Goal: Task Accomplishment & Management: Use online tool/utility

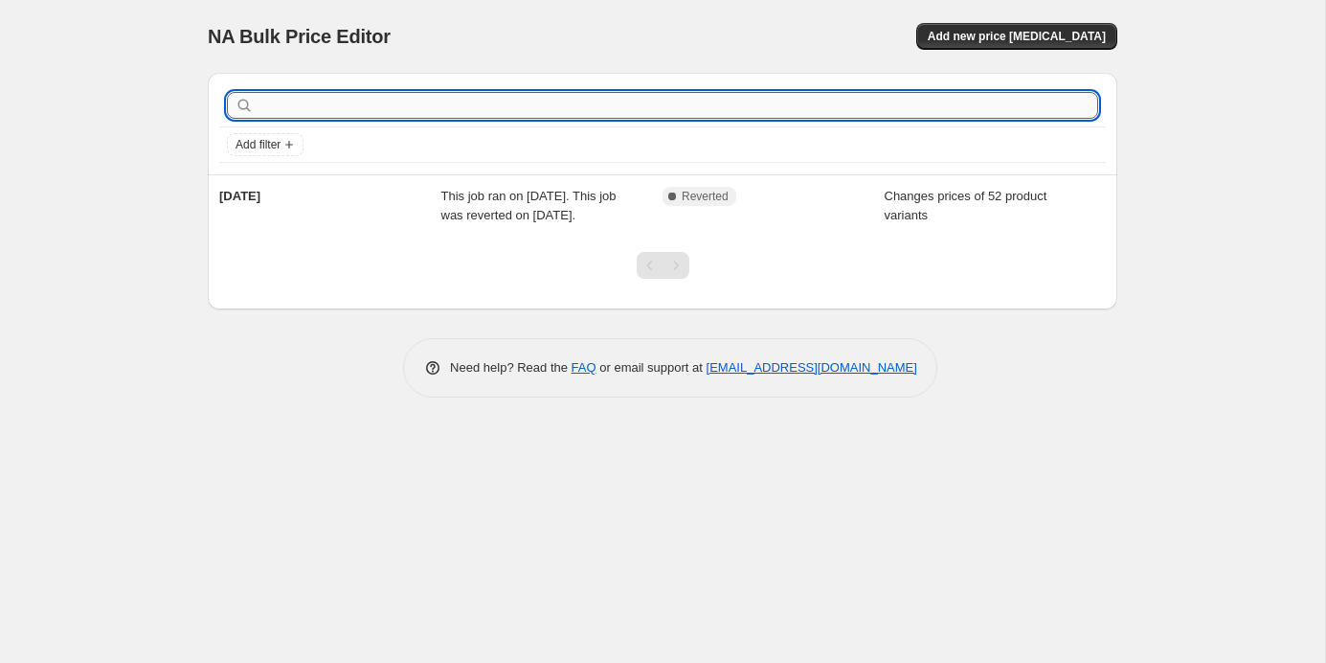
click at [393, 99] on input "text" at bounding box center [678, 105] width 841 height 27
click at [974, 25] on button "Add new price change job" at bounding box center [1016, 36] width 201 height 27
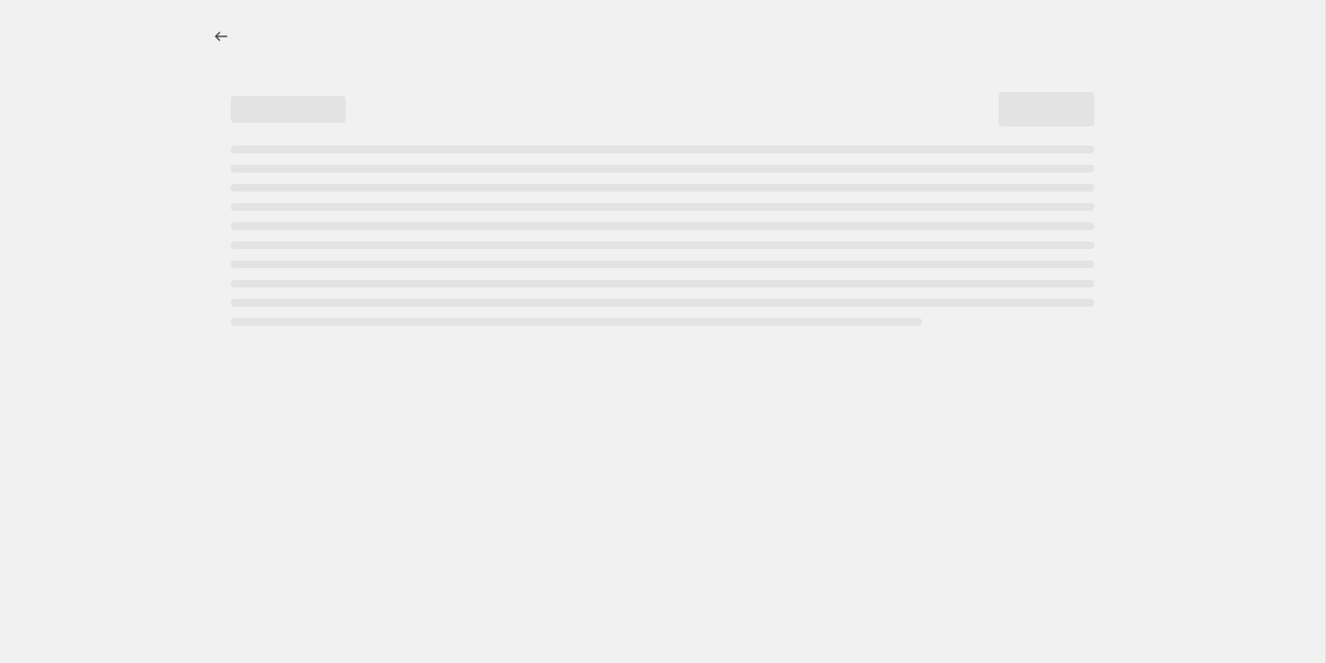
select select "percentage"
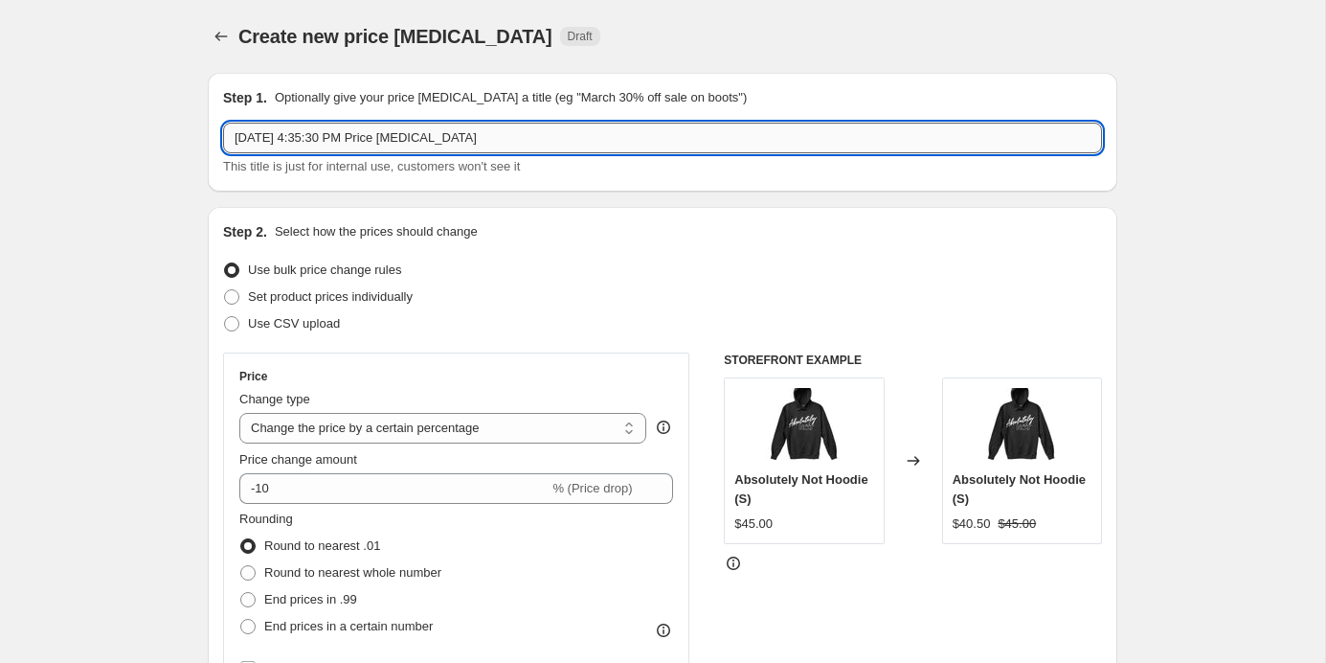
click at [419, 137] on input "Sep 30, 2025, 4:35:30 PM Price change job" at bounding box center [662, 138] width 879 height 31
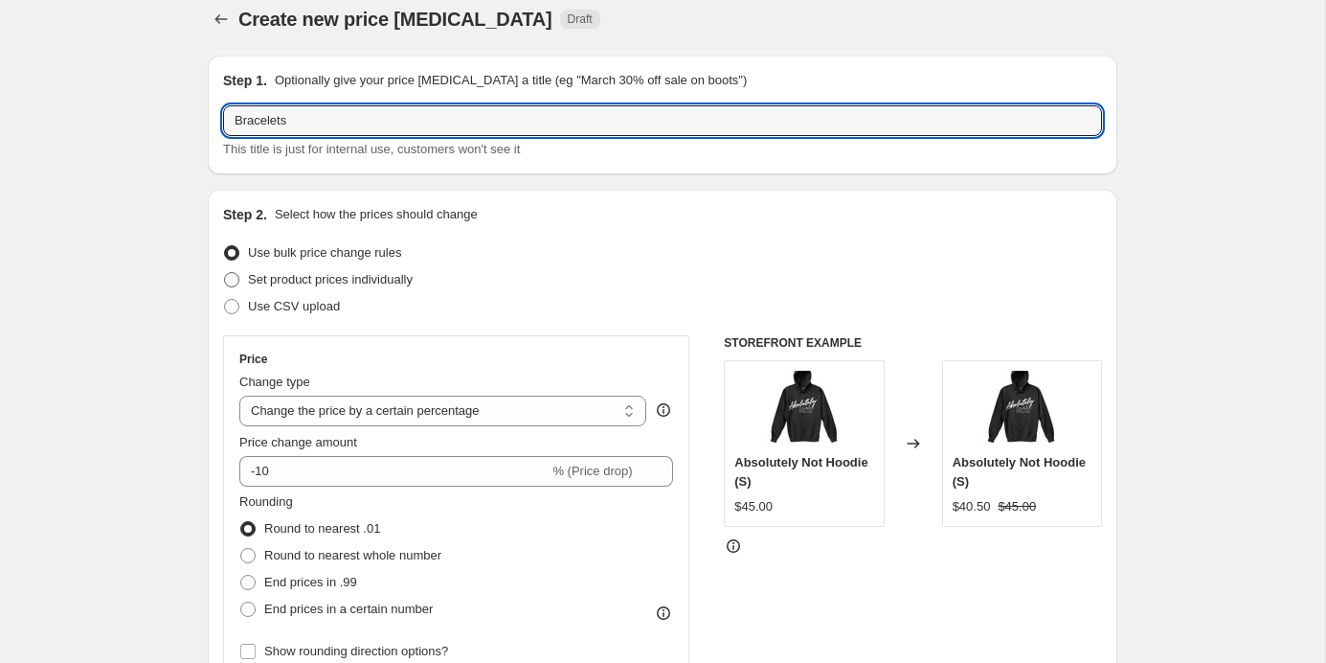
type input "Bracelets"
click at [383, 274] on span "Set product prices individually" at bounding box center [330, 279] width 165 height 14
click at [225, 273] on input "Set product prices individually" at bounding box center [224, 272] width 1 height 1
radio input "true"
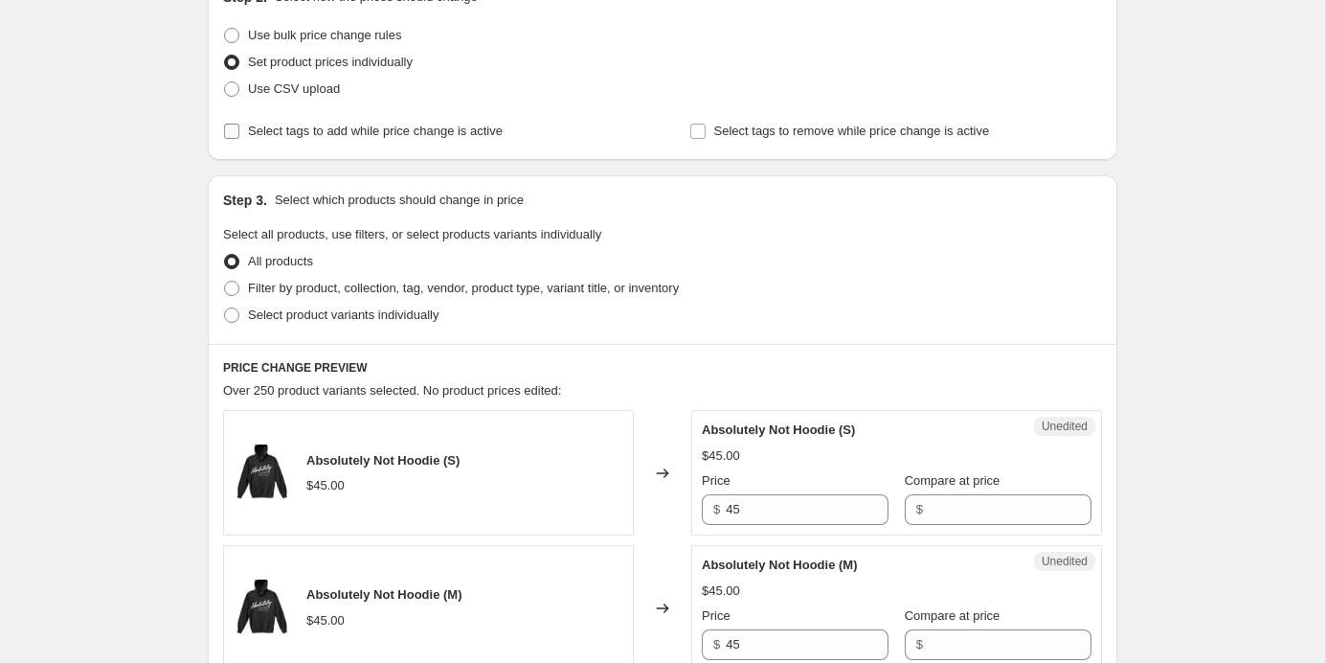
scroll to position [272, 0]
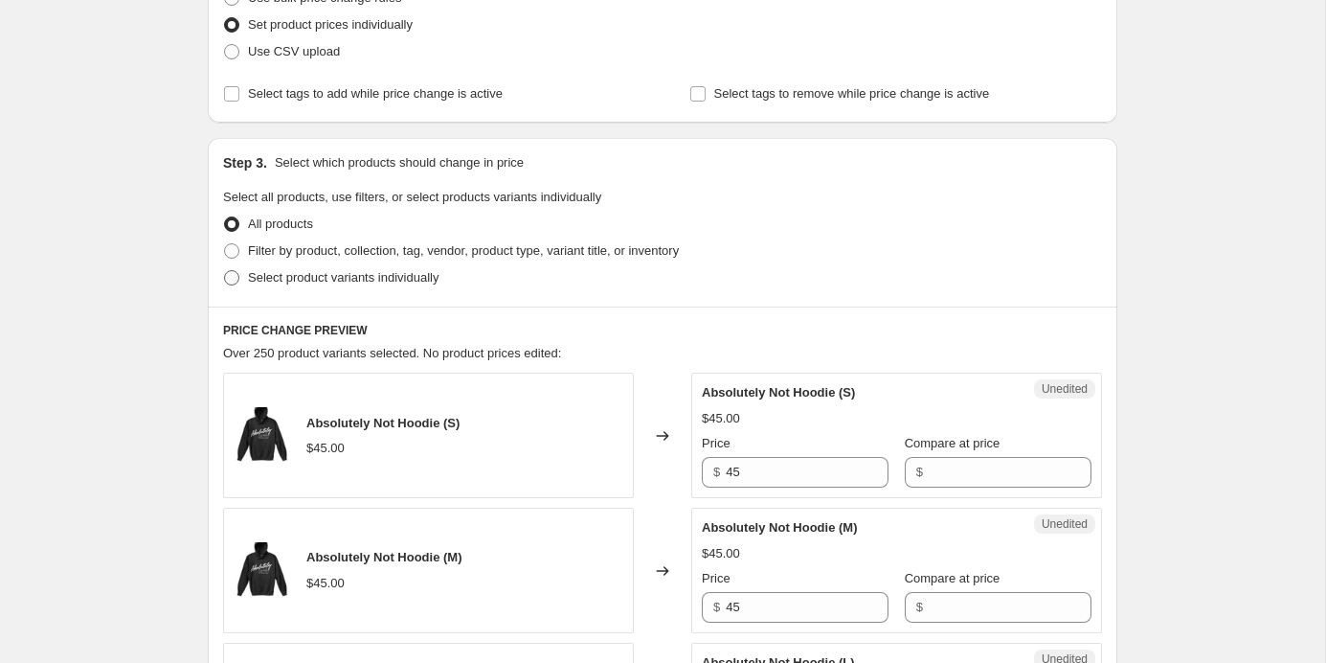
click at [388, 274] on span "Select product variants individually" at bounding box center [343, 277] width 191 height 14
click at [225, 271] on input "Select product variants individually" at bounding box center [224, 270] width 1 height 1
radio input "true"
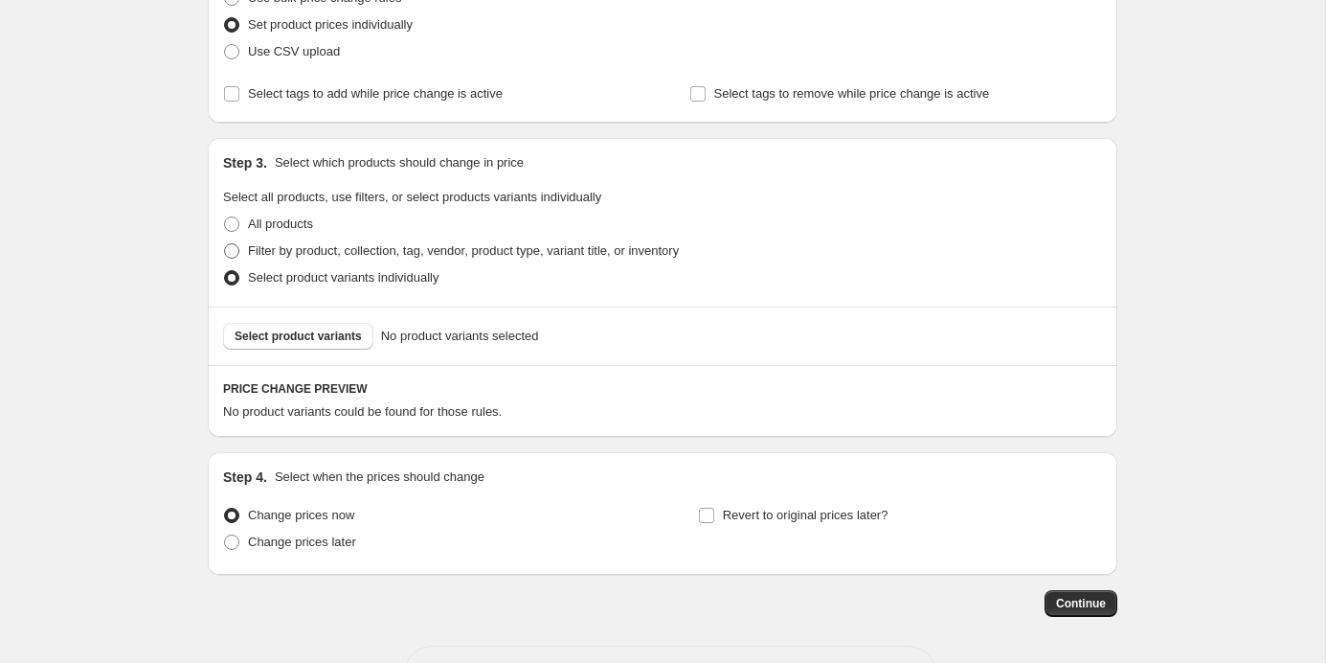
click at [348, 249] on span "Filter by product, collection, tag, vendor, product type, variant title, or inv…" at bounding box center [463, 250] width 431 height 14
click at [225, 244] on input "Filter by product, collection, tag, vendor, product type, variant title, or inv…" at bounding box center [224, 243] width 1 height 1
radio input "true"
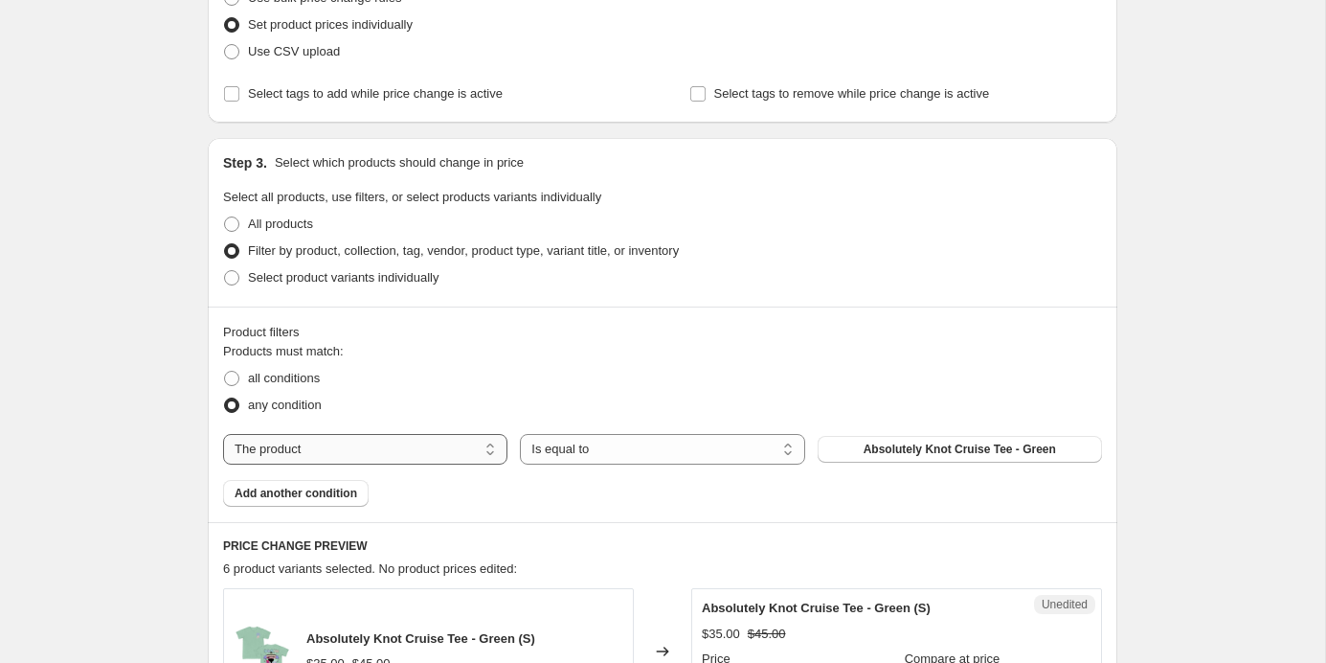
click at [326, 457] on select "The product The product's collection The product's tag The product's vendor The…" at bounding box center [365, 449] width 284 height 31
click at [611, 451] on select "Is equal to Is not equal to" at bounding box center [662, 449] width 284 height 31
click at [447, 446] on select "The product The product's collection The product's tag The product's vendor The…" at bounding box center [365, 449] width 284 height 31
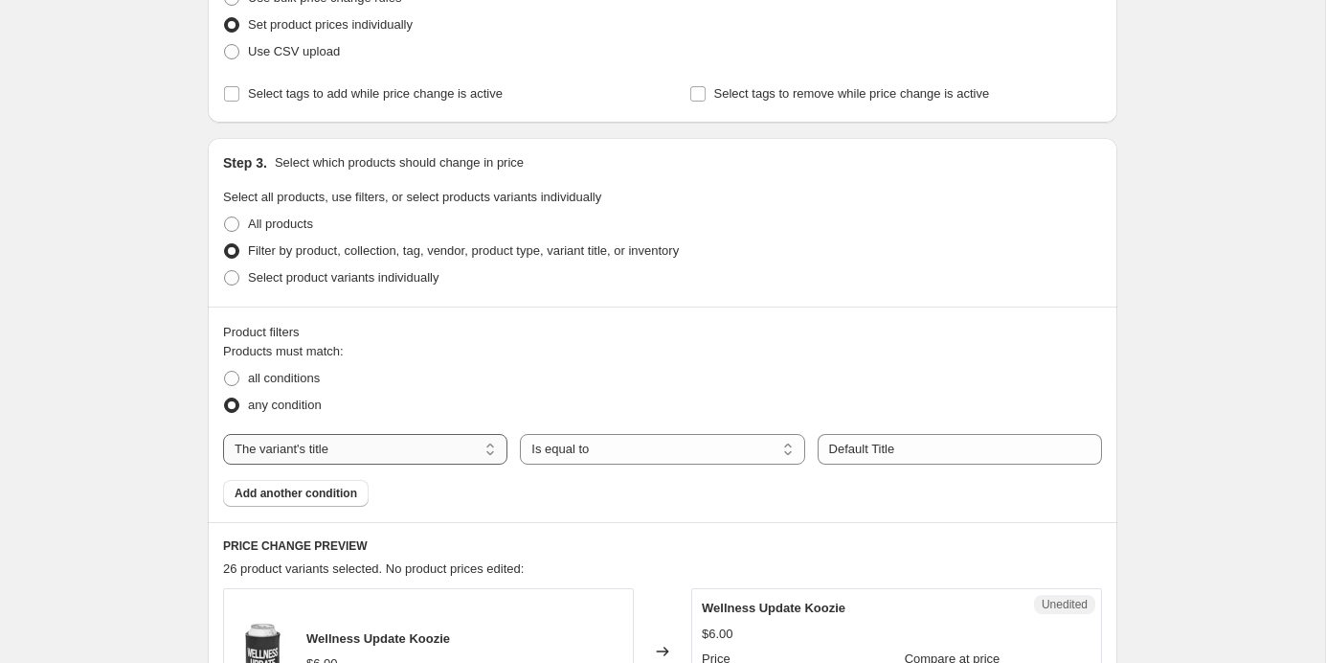
click at [473, 445] on select "The product The product's collection The product's tag The product's vendor The…" at bounding box center [365, 449] width 284 height 31
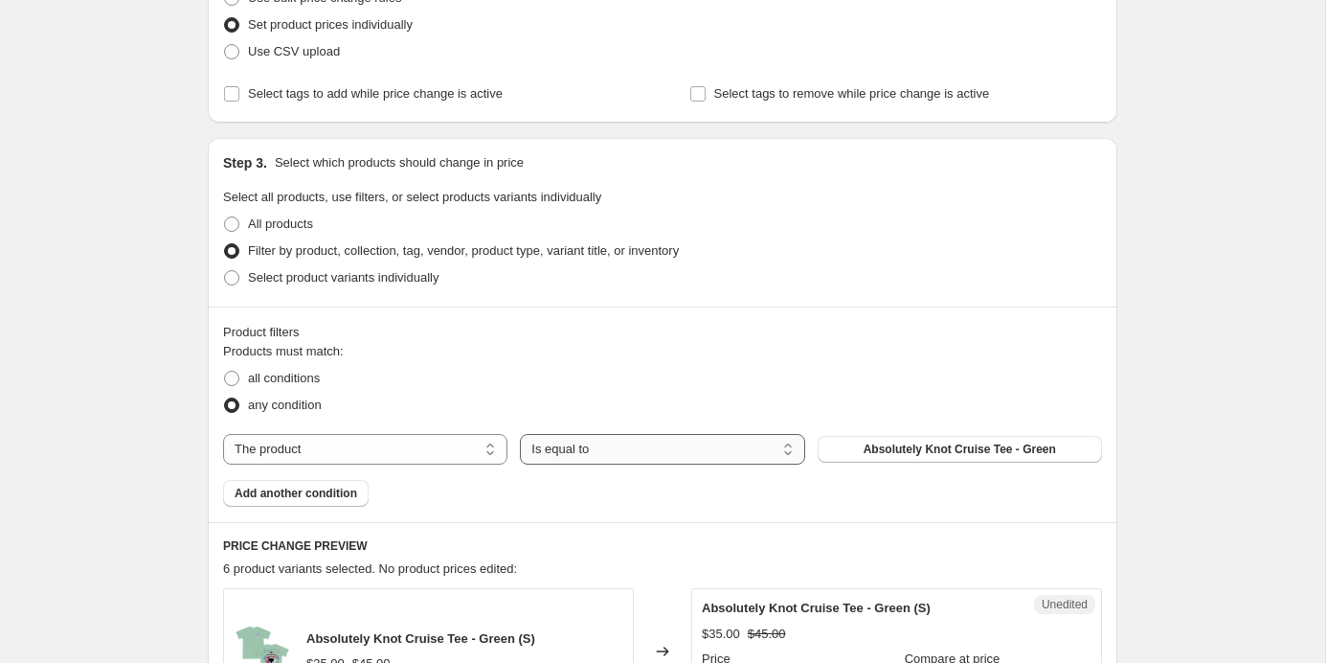
click at [570, 448] on select "Is equal to Is not equal to" at bounding box center [662, 449] width 284 height 31
click at [485, 449] on select "The product The product's collection The product's tag The product's vendor The…" at bounding box center [365, 449] width 284 height 31
select select "product_type"
click at [894, 434] on div "The product The product's collection The product's tag The product's vendor The…" at bounding box center [662, 449] width 879 height 31
click at [896, 448] on button "Accessory" at bounding box center [960, 449] width 284 height 27
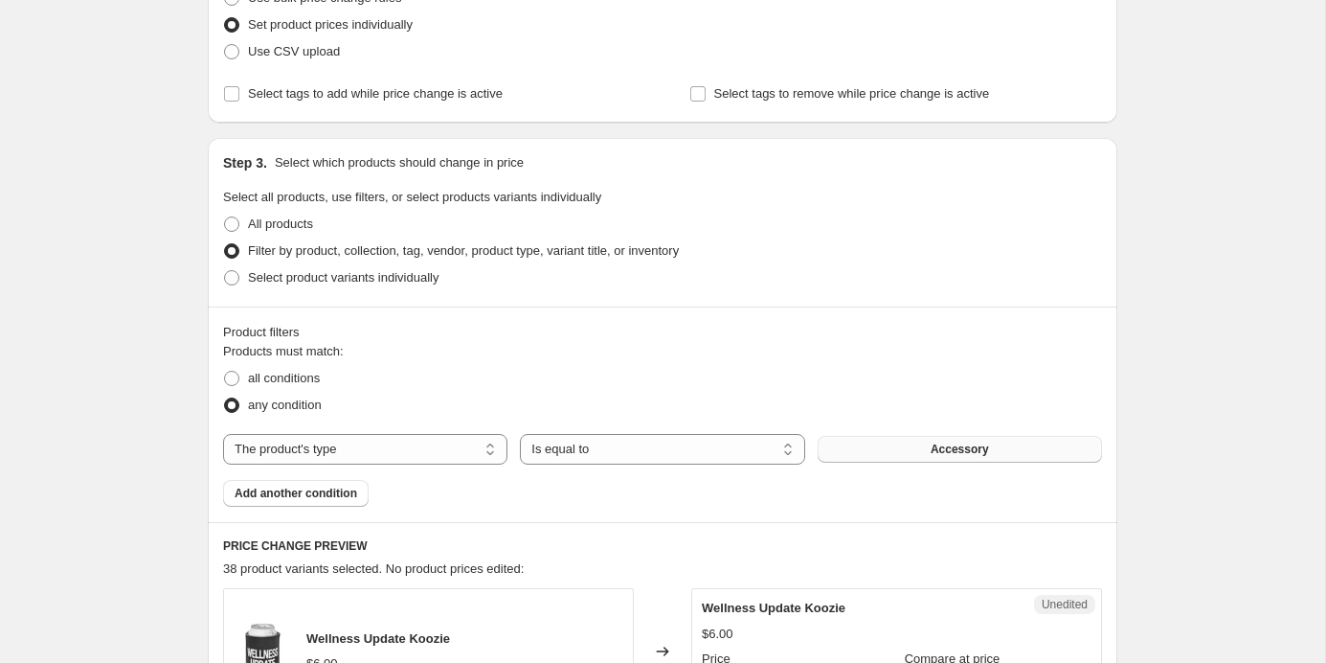
scroll to position [0, 0]
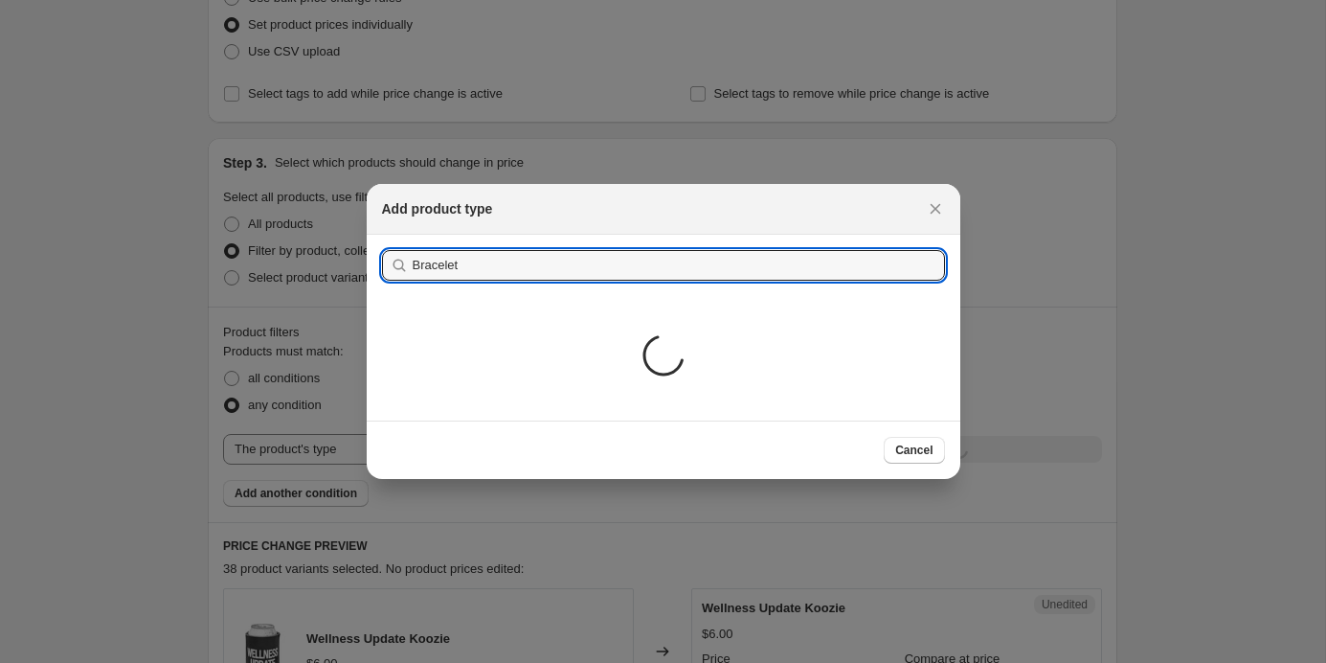
type input "Bracelet"
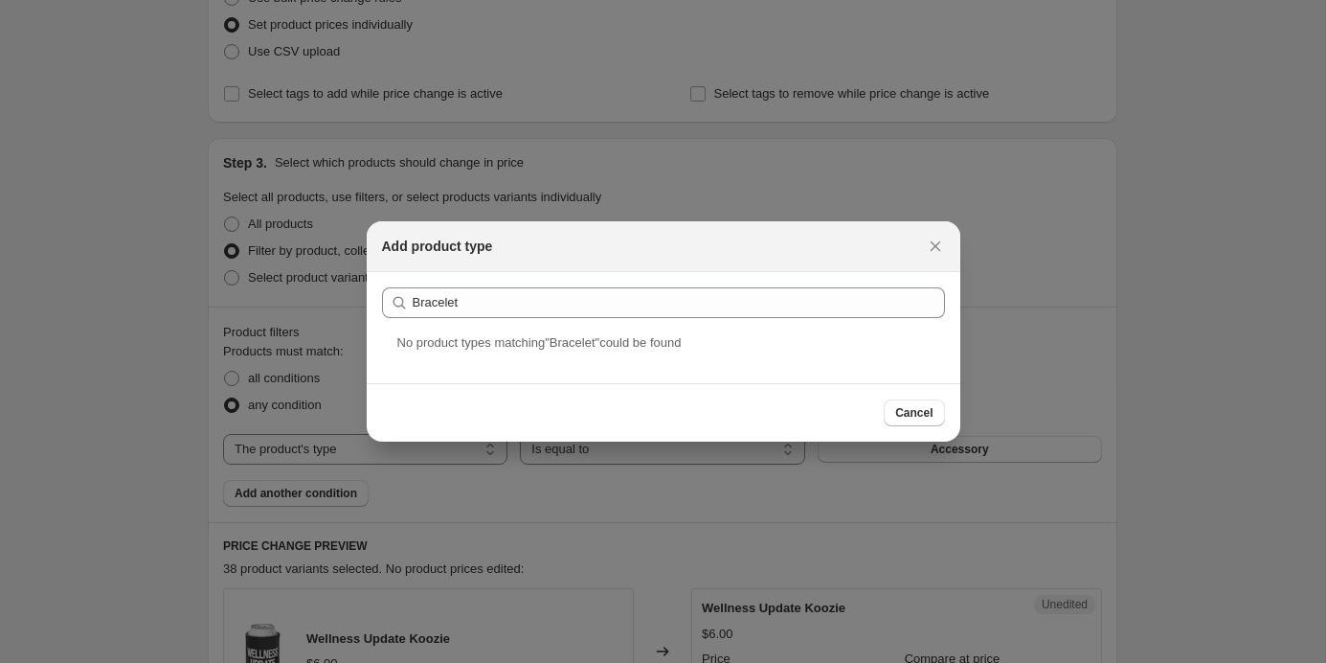
click at [917, 427] on div "Cancel" at bounding box center [664, 412] width 594 height 58
click at [909, 417] on span "Cancel" at bounding box center [913, 412] width 37 height 15
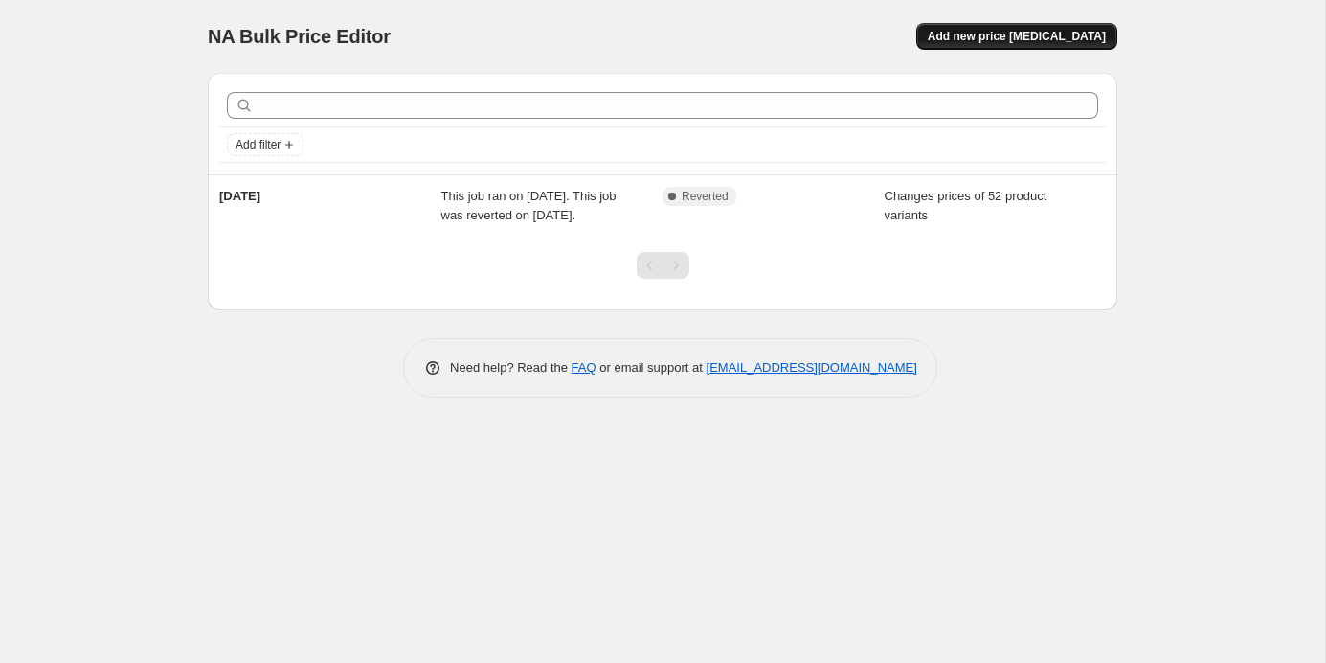
click at [997, 27] on button "Add new price change job" at bounding box center [1016, 36] width 201 height 27
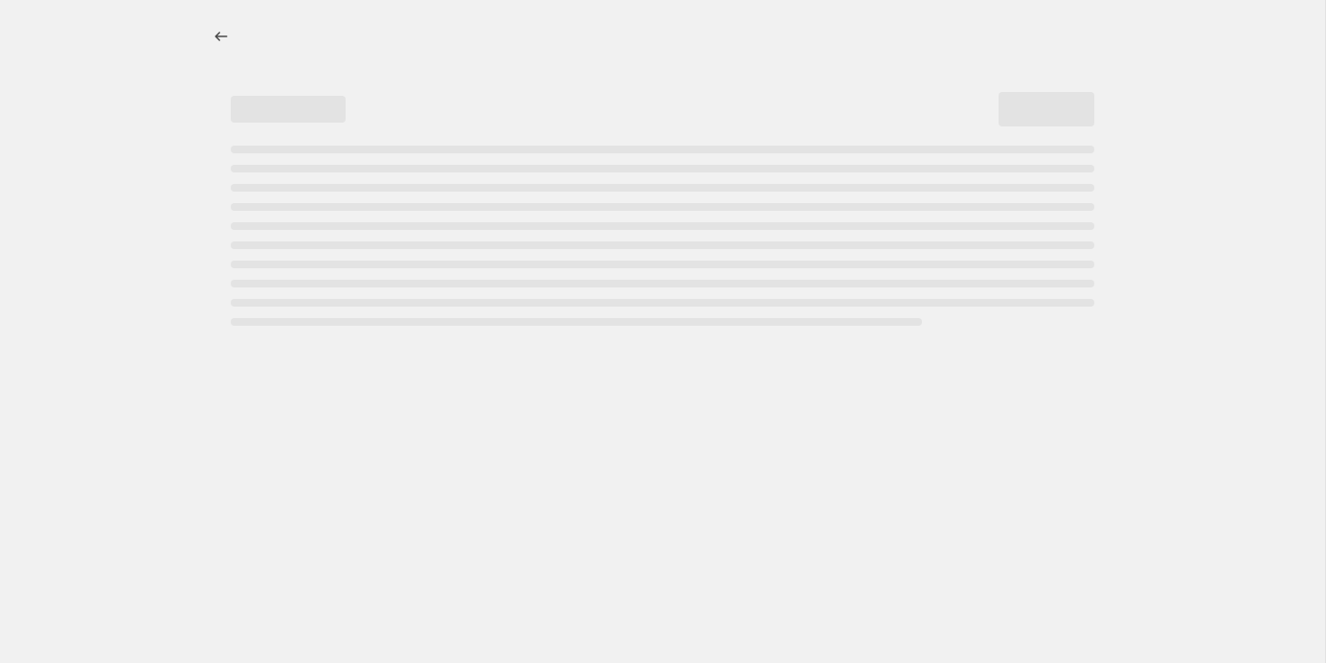
select select "percentage"
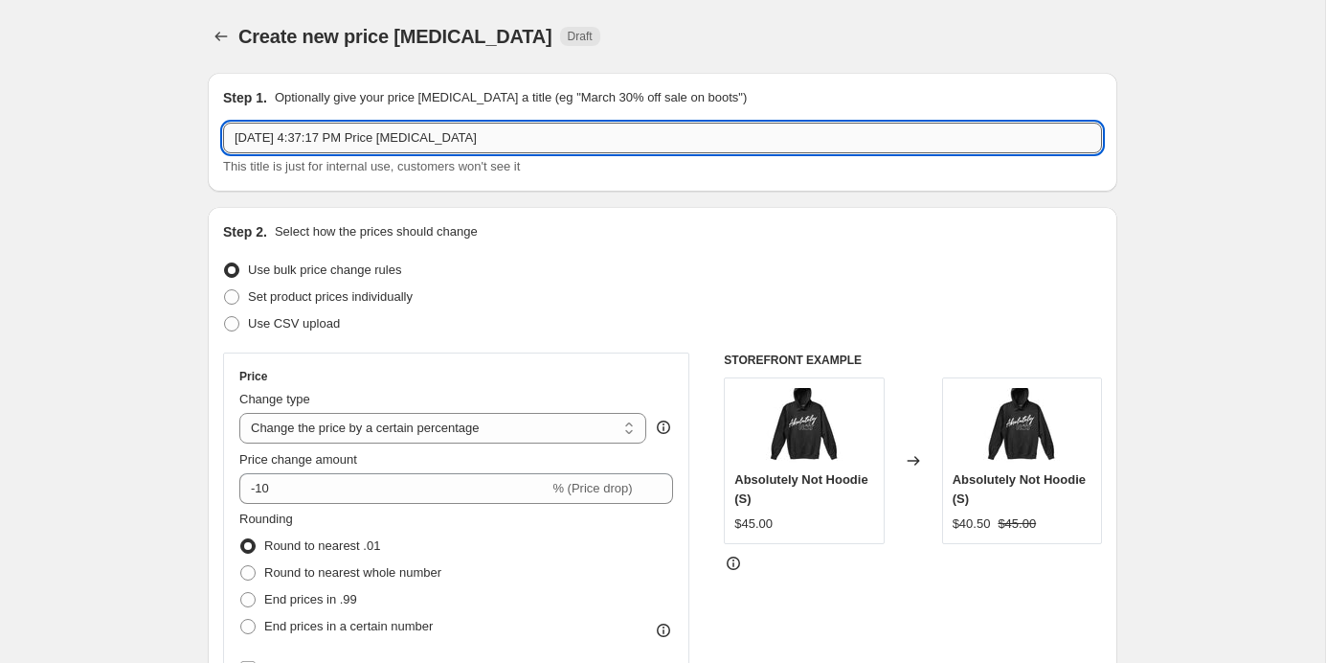
click at [510, 135] on input "Sep 30, 2025, 4:37:17 PM Price change job" at bounding box center [662, 138] width 879 height 31
type input "Bracelets"
click at [361, 298] on span "Set product prices individually" at bounding box center [330, 296] width 165 height 14
click at [225, 290] on input "Set product prices individually" at bounding box center [224, 289] width 1 height 1
radio input "true"
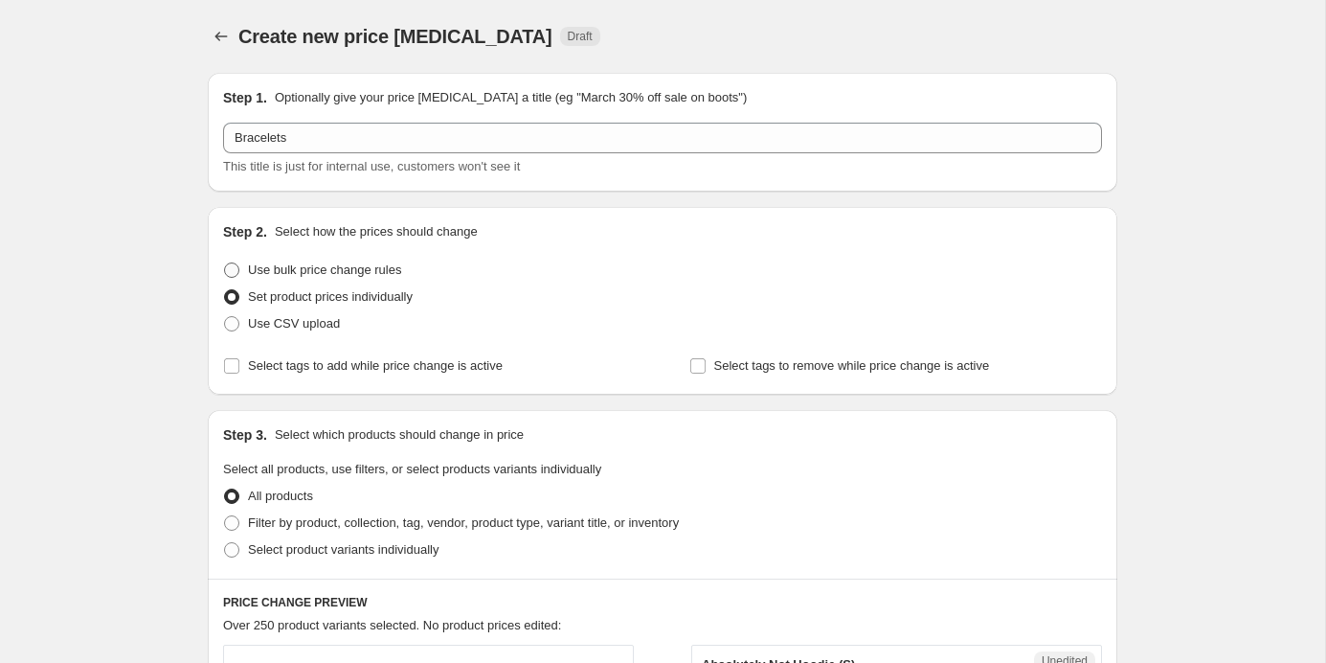
click at [359, 274] on span "Use bulk price change rules" at bounding box center [324, 269] width 153 height 14
click at [225, 263] on input "Use bulk price change rules" at bounding box center [224, 262] width 1 height 1
radio input "true"
select select "percentage"
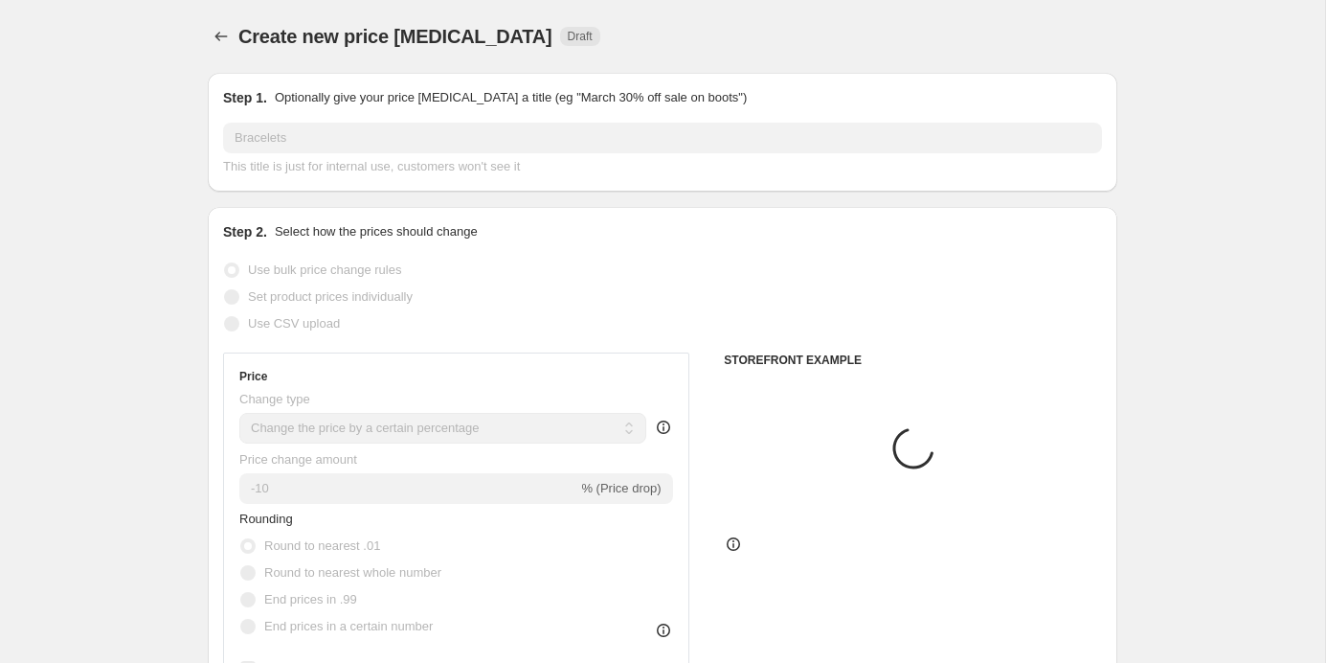
scroll to position [91, 0]
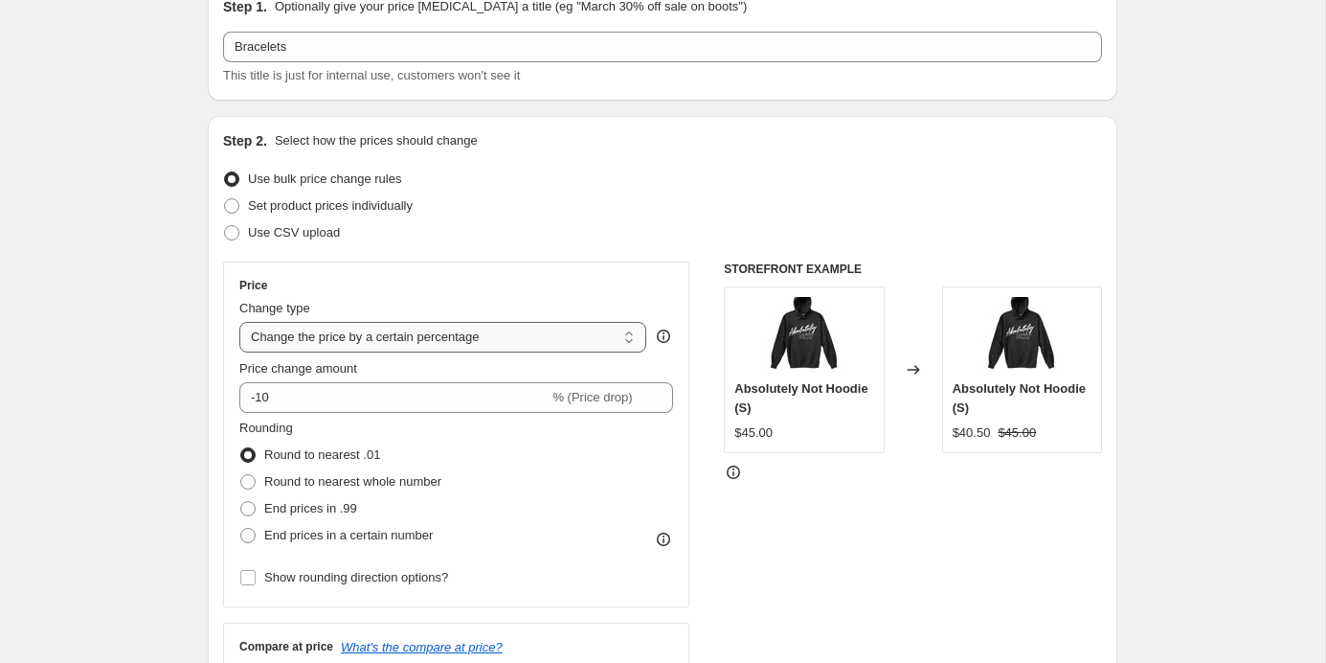
click at [384, 324] on select "Change the price to a certain amount Change the price by a certain amount Chang…" at bounding box center [442, 337] width 407 height 31
click at [398, 201] on span "Set product prices individually" at bounding box center [330, 205] width 165 height 14
click at [225, 199] on input "Set product prices individually" at bounding box center [224, 198] width 1 height 1
radio input "true"
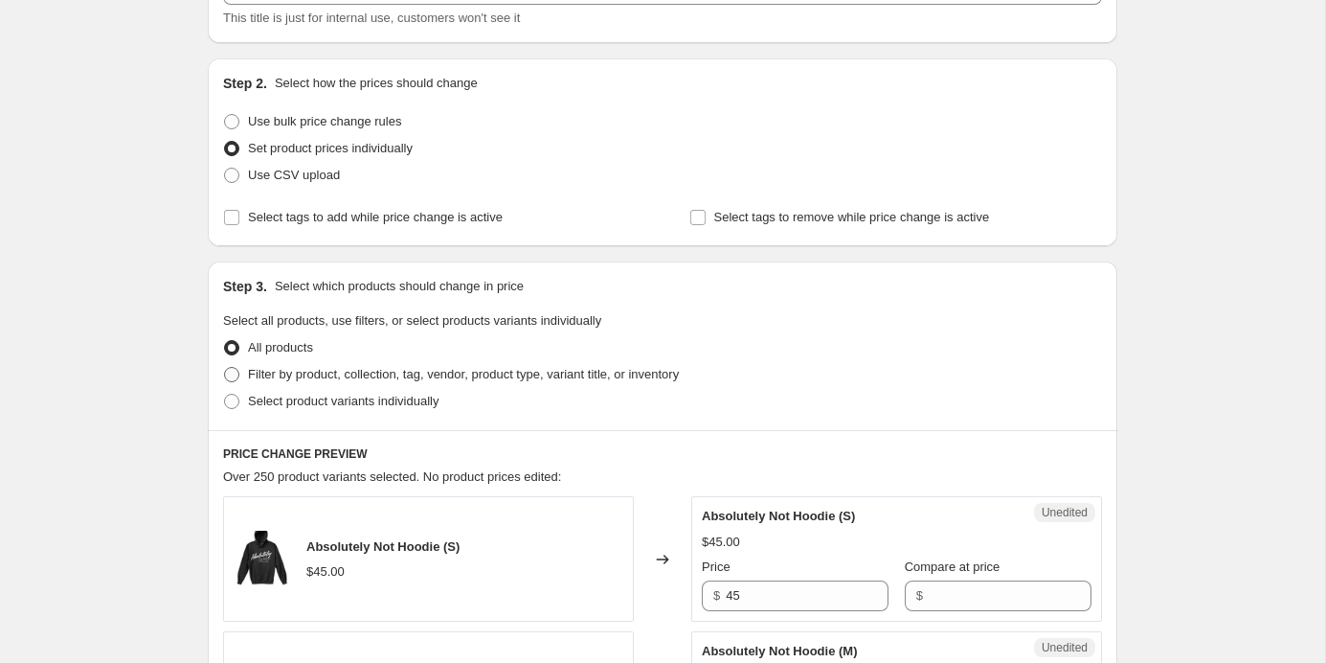
scroll to position [198, 0]
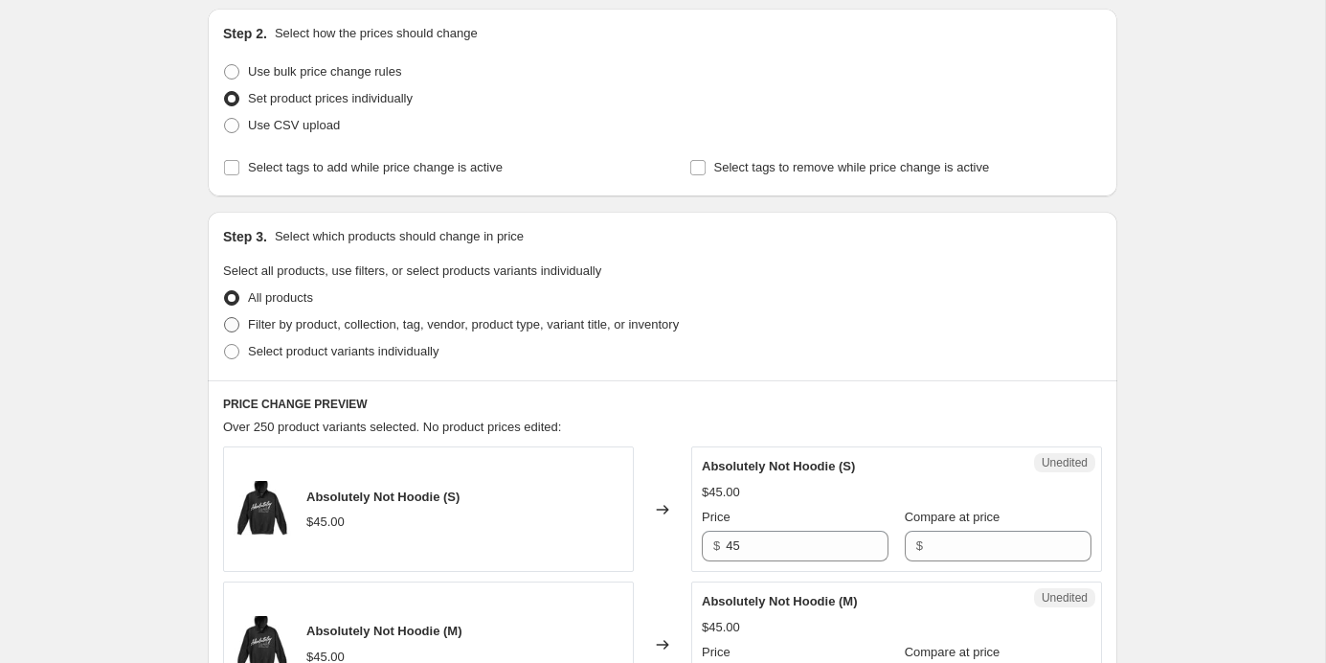
click at [387, 322] on span "Filter by product, collection, tag, vendor, product type, variant title, or inv…" at bounding box center [463, 324] width 431 height 14
click at [225, 318] on input "Filter by product, collection, tag, vendor, product type, variant title, or inv…" at bounding box center [224, 317] width 1 height 1
radio input "true"
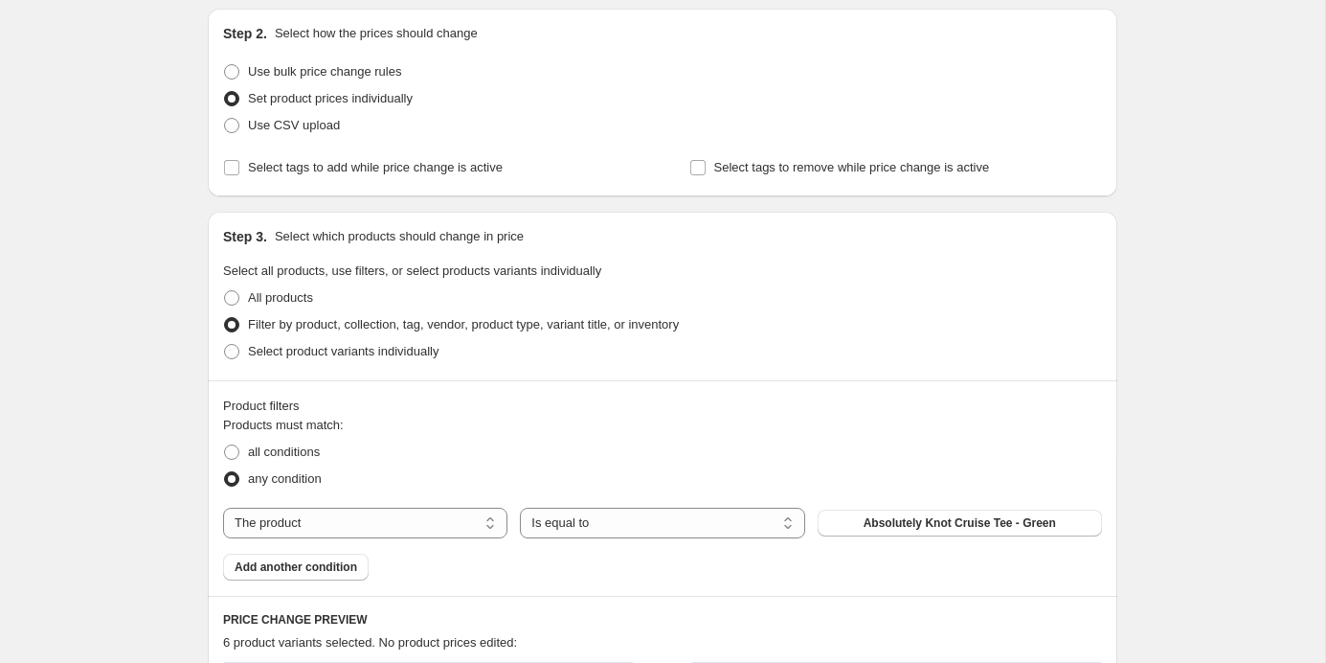
scroll to position [359, 0]
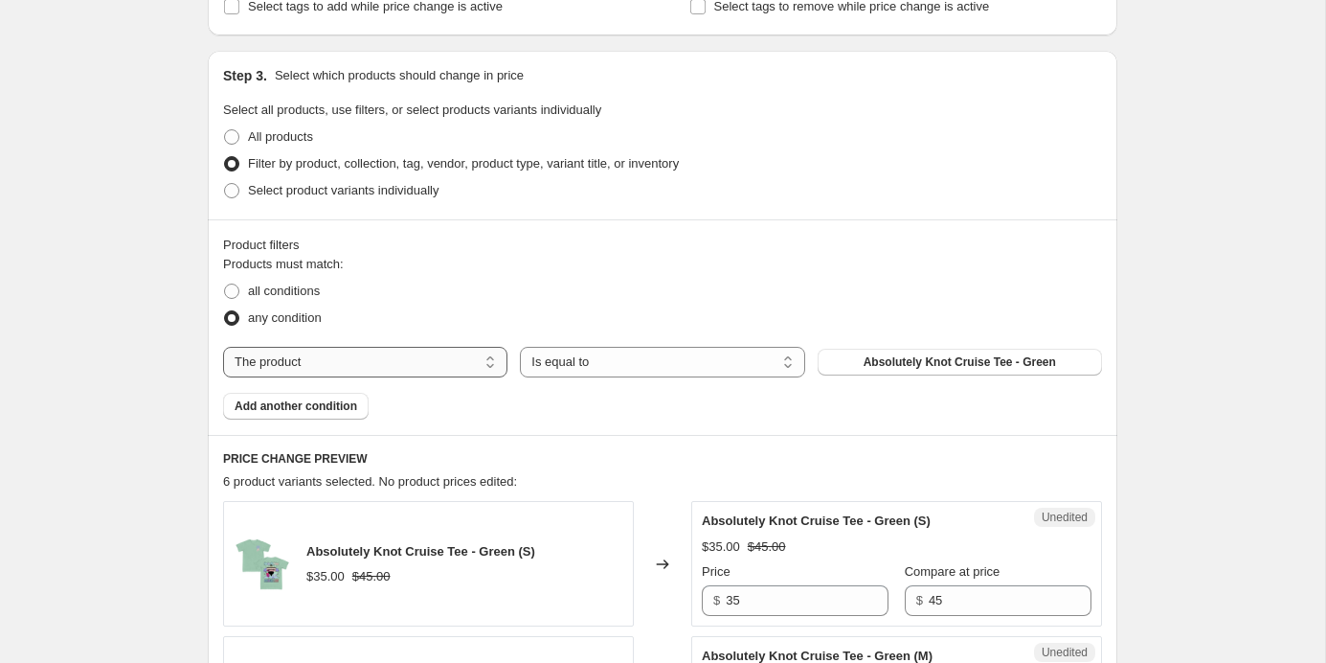
click at [442, 361] on select "The product The product's collection The product's tag The product's vendor The…" at bounding box center [365, 362] width 284 height 31
select select "product_type"
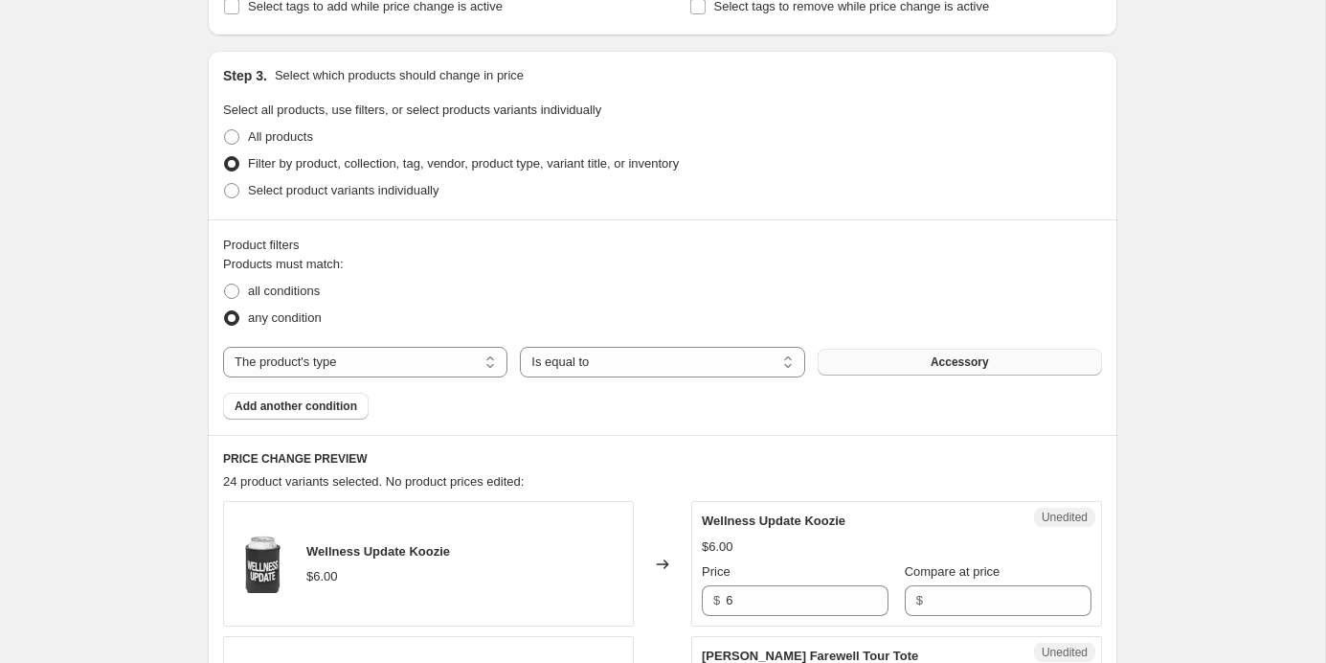
click at [871, 349] on button "Accessory" at bounding box center [960, 362] width 284 height 27
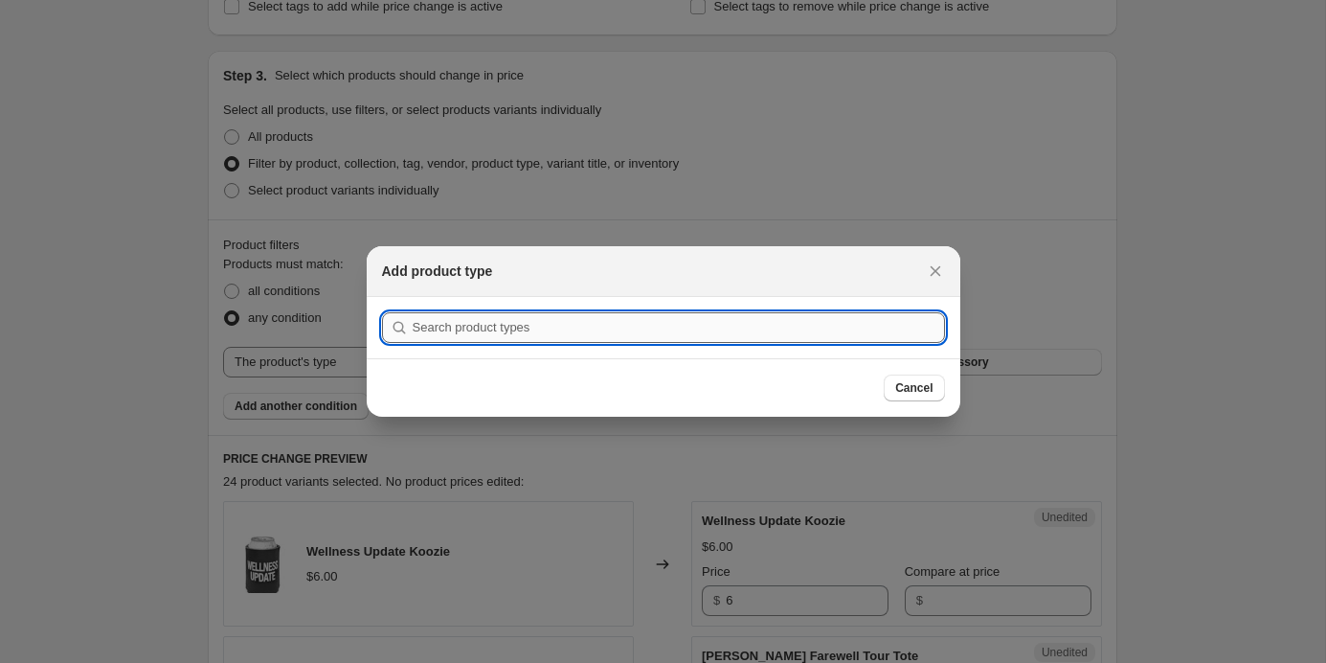
click at [835, 324] on input ":ra2:" at bounding box center [679, 327] width 532 height 31
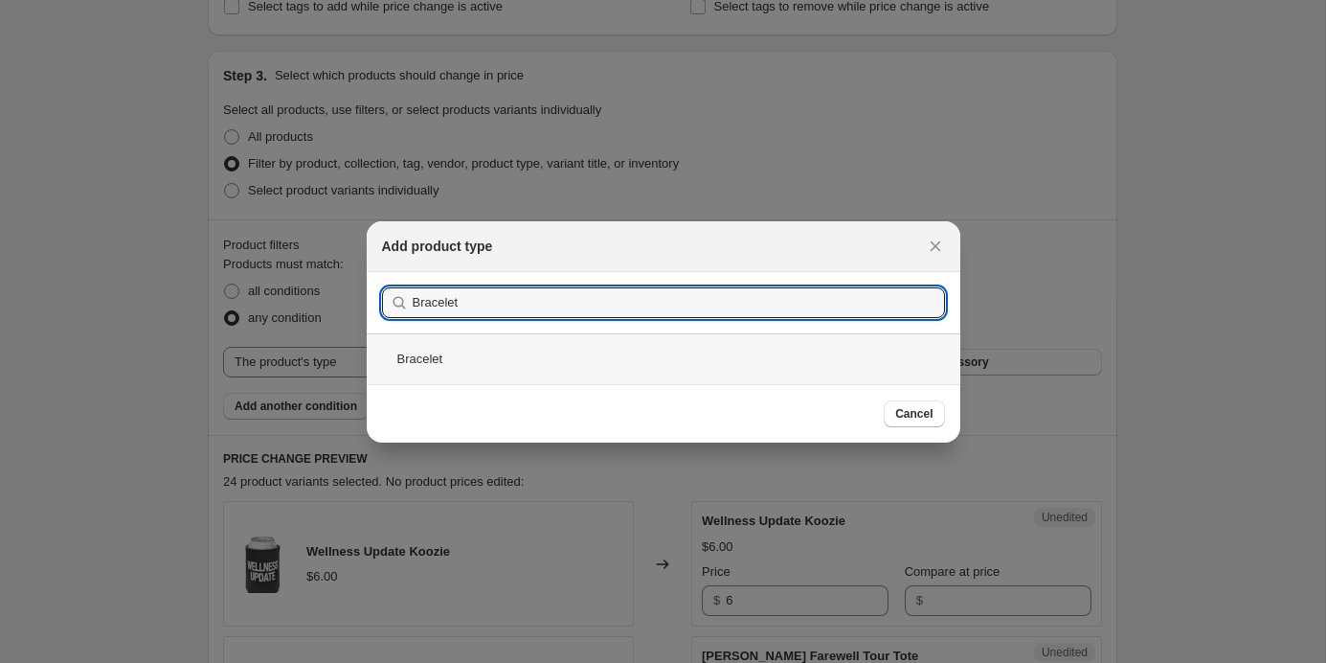
type input "Bracelet"
click at [752, 337] on div "Bracelet" at bounding box center [664, 358] width 594 height 51
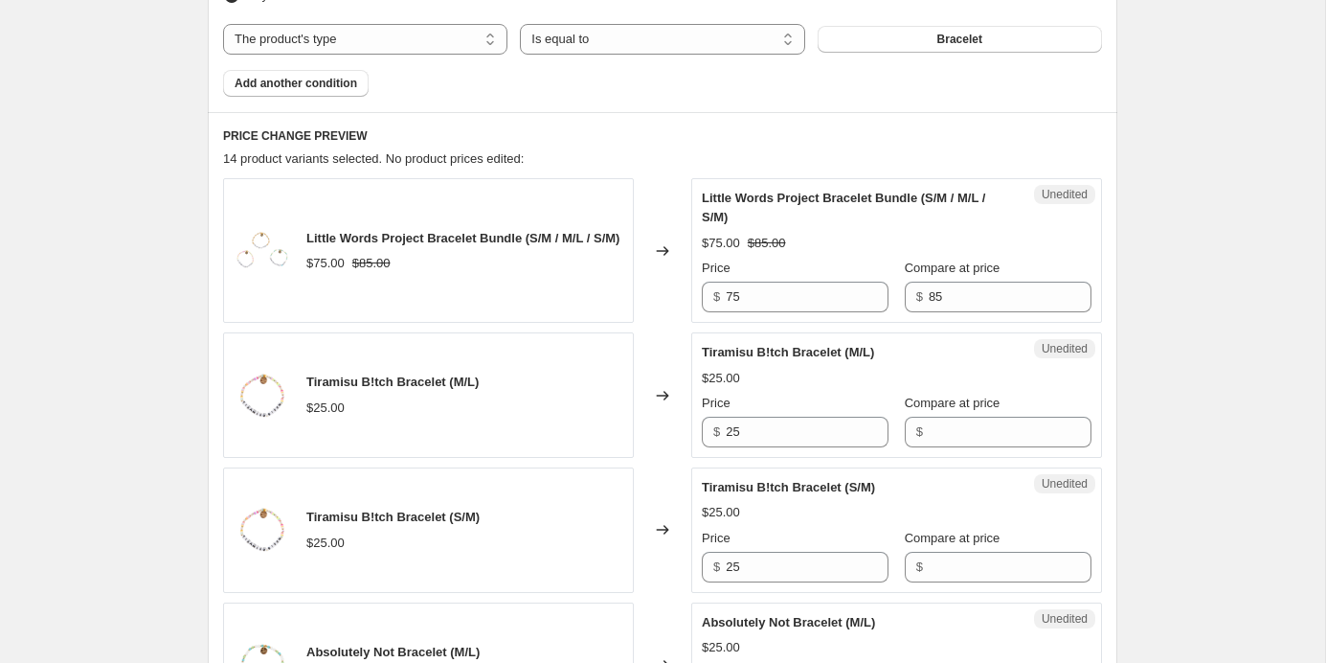
scroll to position [820, 0]
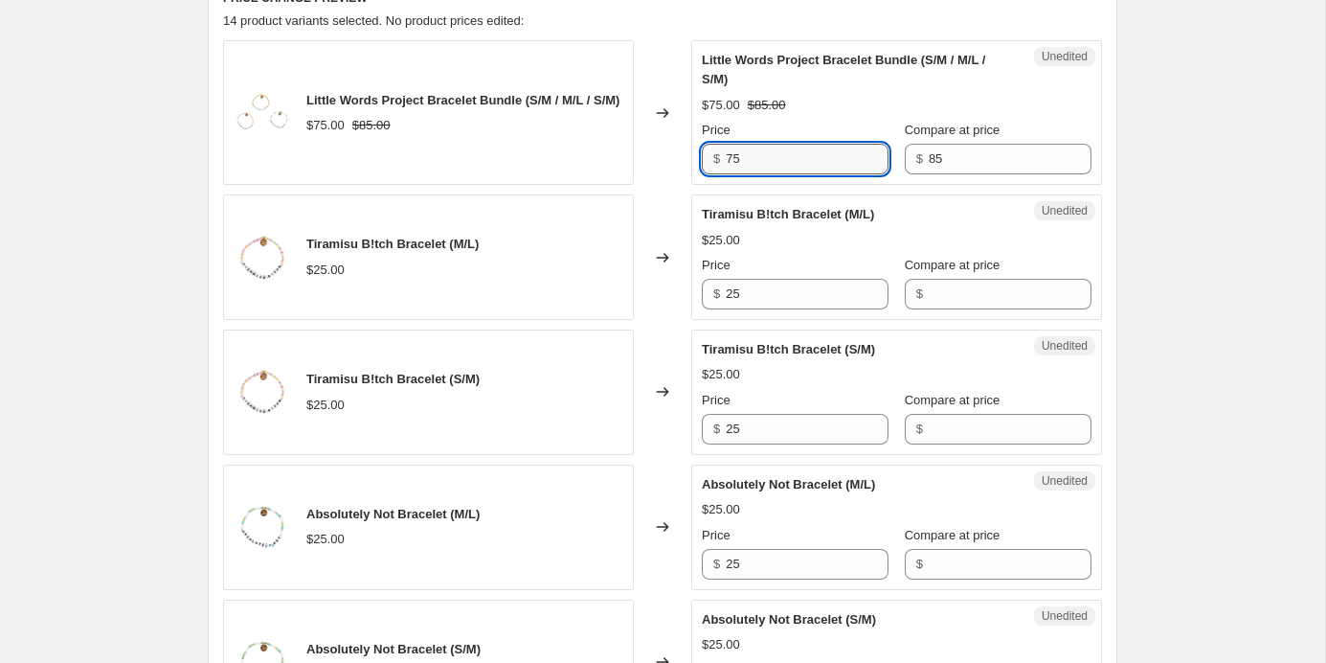
click at [833, 155] on input "75" at bounding box center [807, 159] width 163 height 31
drag, startPoint x: 833, startPoint y: 155, endPoint x: 692, endPoint y: 155, distance: 140.8
click at [692, 155] on div "Unedited Little Words Project Bracelet Bundle (S/M / M/L / S/M) $75.00 $85.00 P…" at bounding box center [896, 112] width 411 height 145
type input "60"
click at [824, 294] on input "25" at bounding box center [807, 294] width 163 height 31
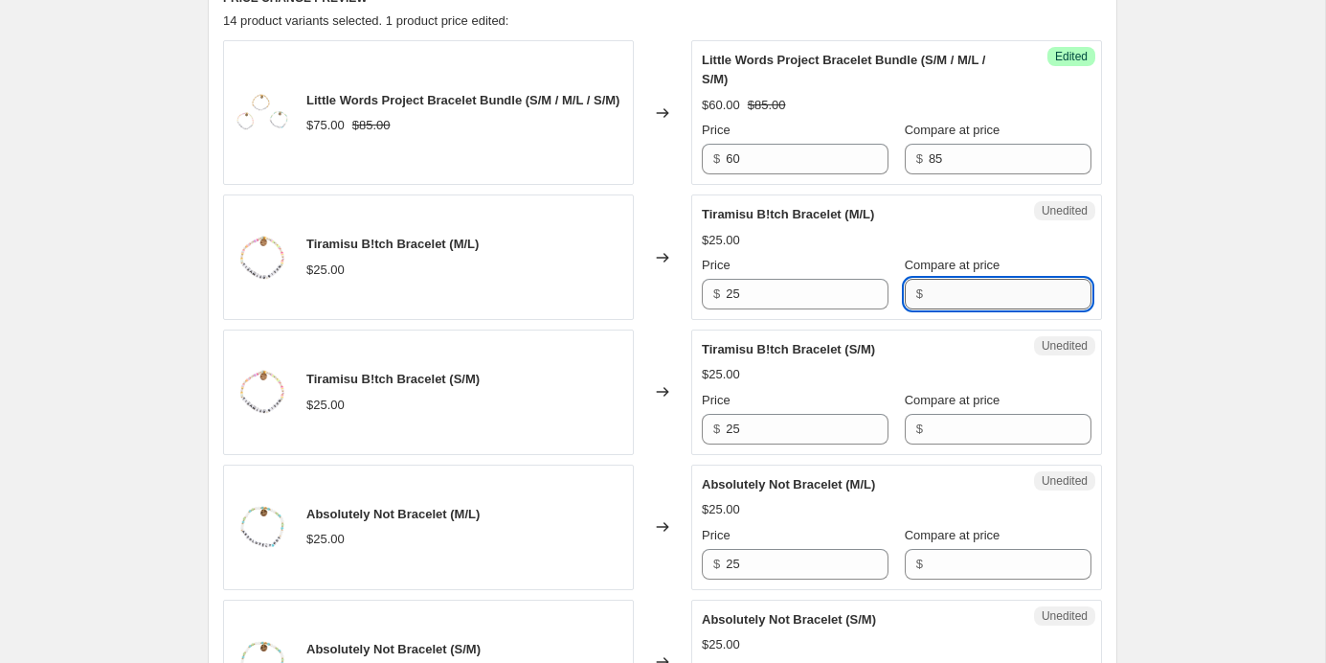
click at [964, 287] on input "Compare at price" at bounding box center [1010, 294] width 163 height 31
type input "25"
click at [825, 299] on input "25" at bounding box center [807, 294] width 163 height 31
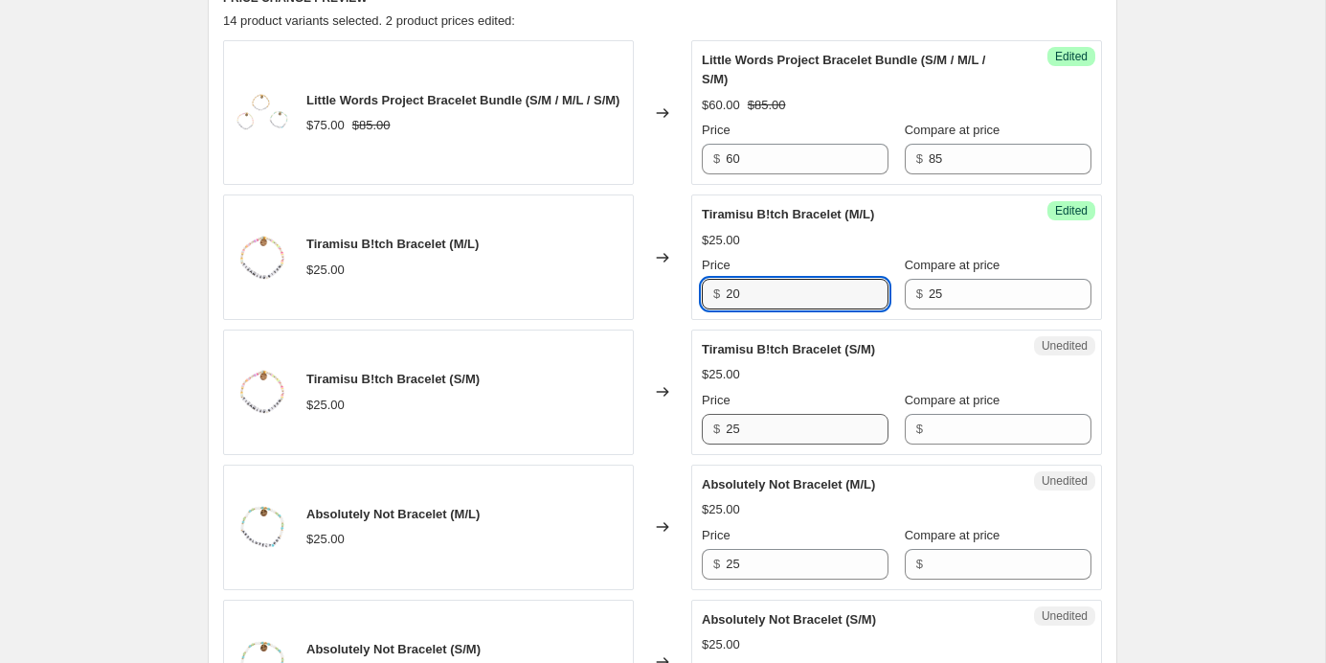
type input "20"
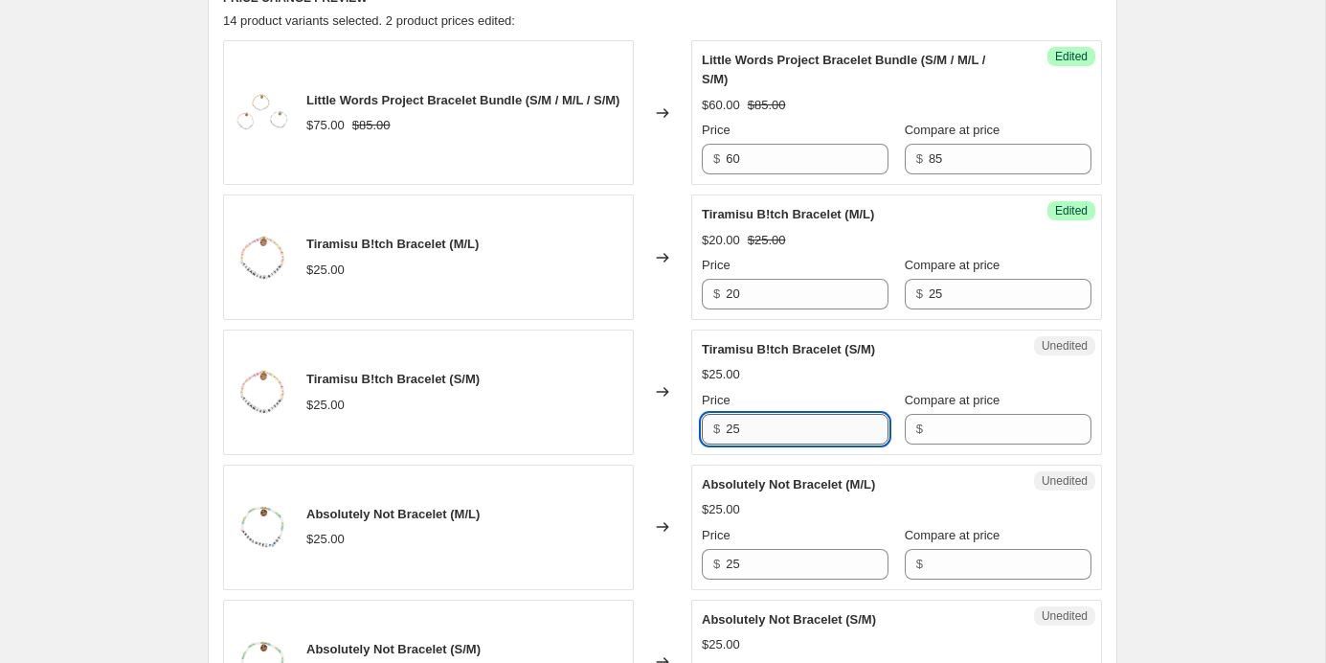
click at [809, 427] on input "25" at bounding box center [807, 429] width 163 height 31
type input "20"
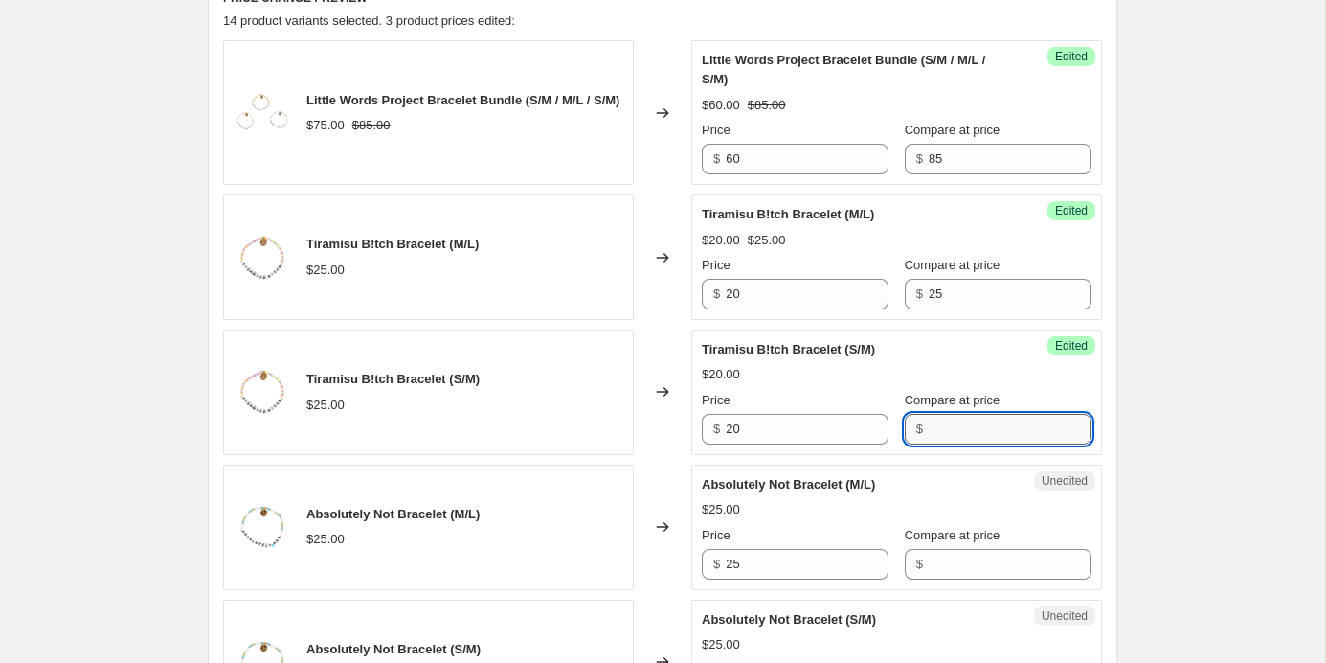
click at [953, 430] on input "Compare at price" at bounding box center [1010, 429] width 163 height 31
type input "25"
click at [856, 560] on input "25" at bounding box center [807, 564] width 163 height 31
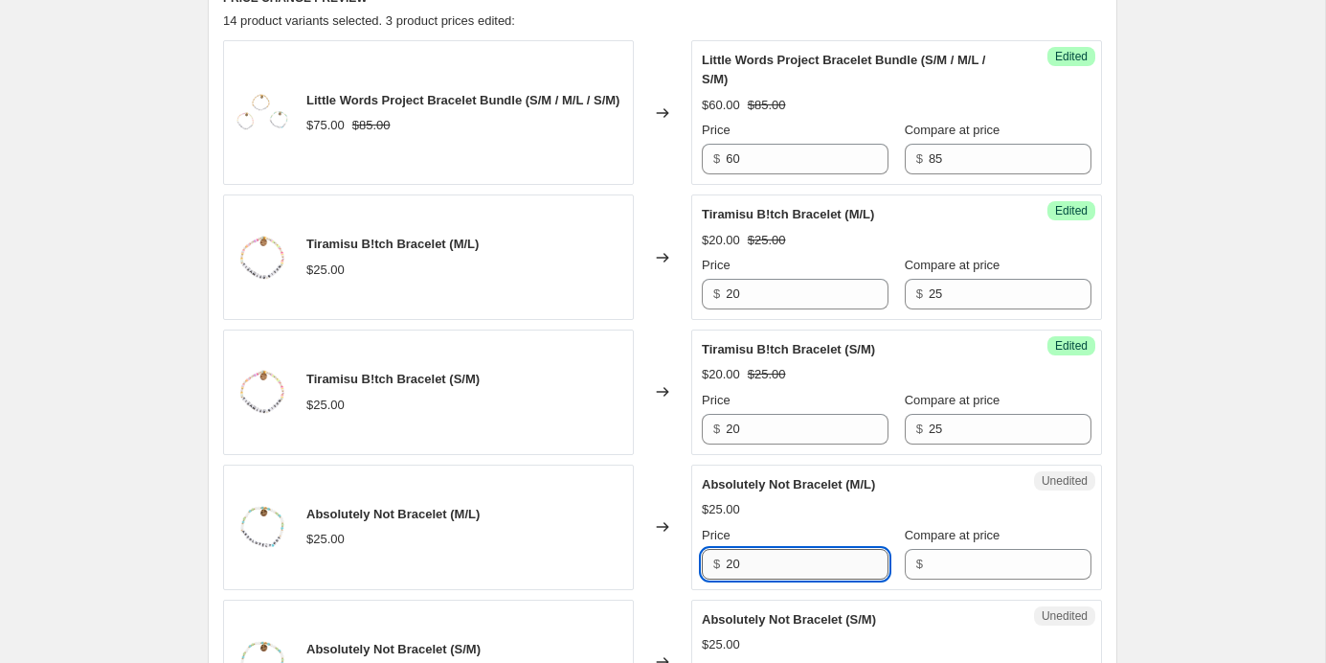
type input "20"
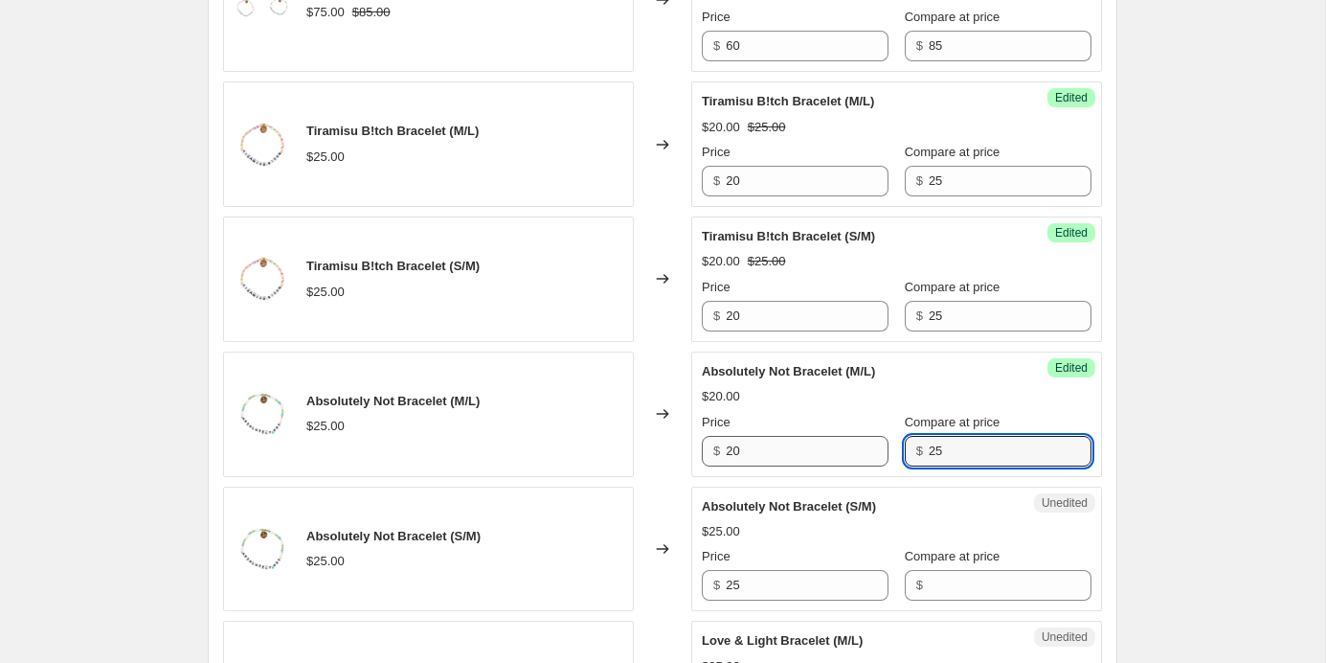
scroll to position [997, 0]
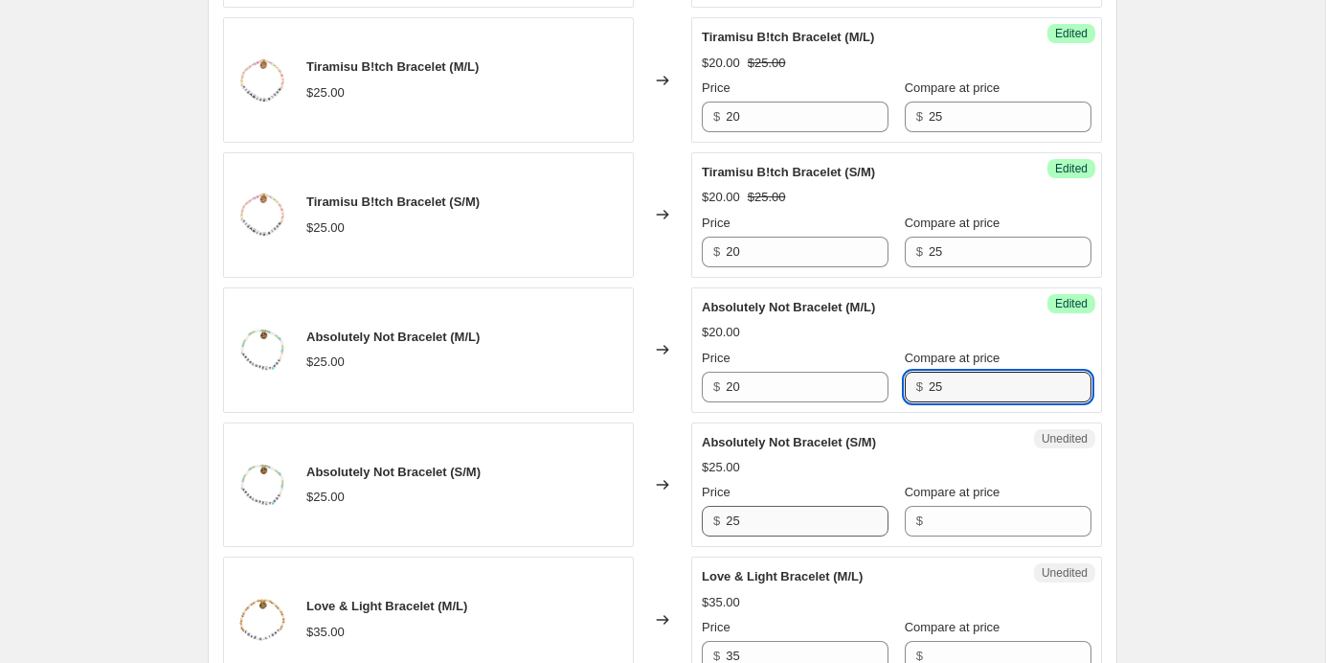
type input "25"
click at [797, 525] on input "25" at bounding box center [807, 521] width 163 height 31
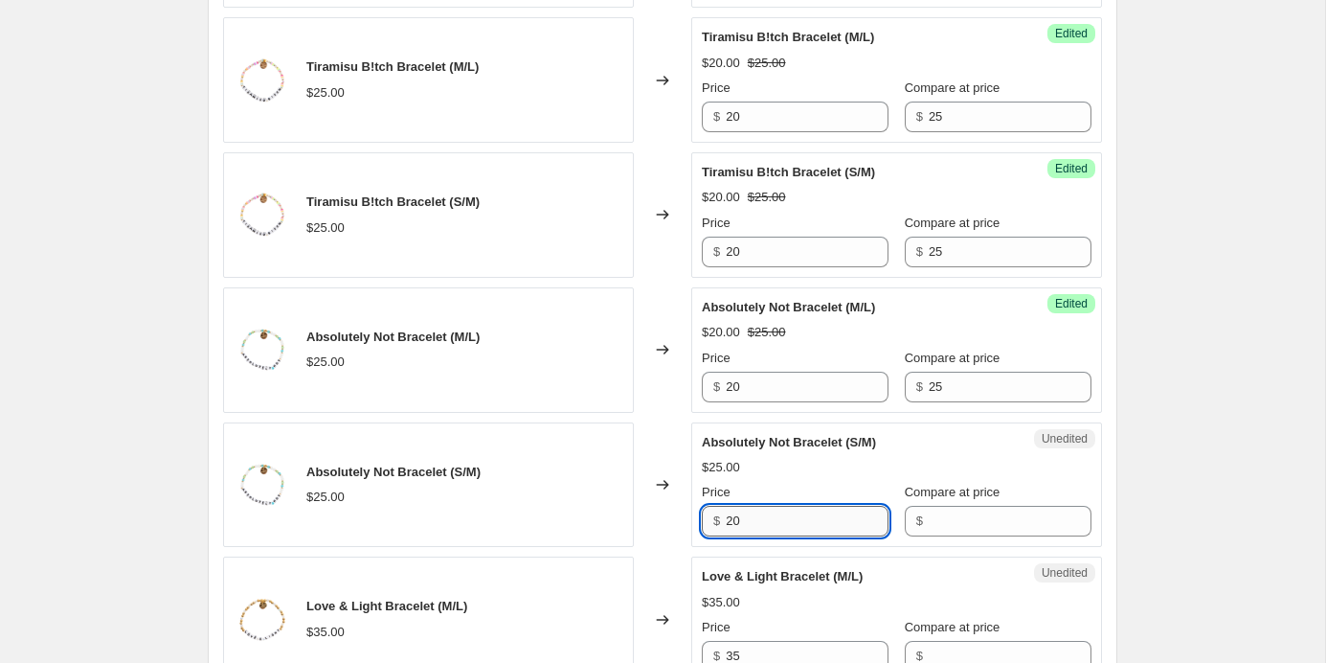
type input "20"
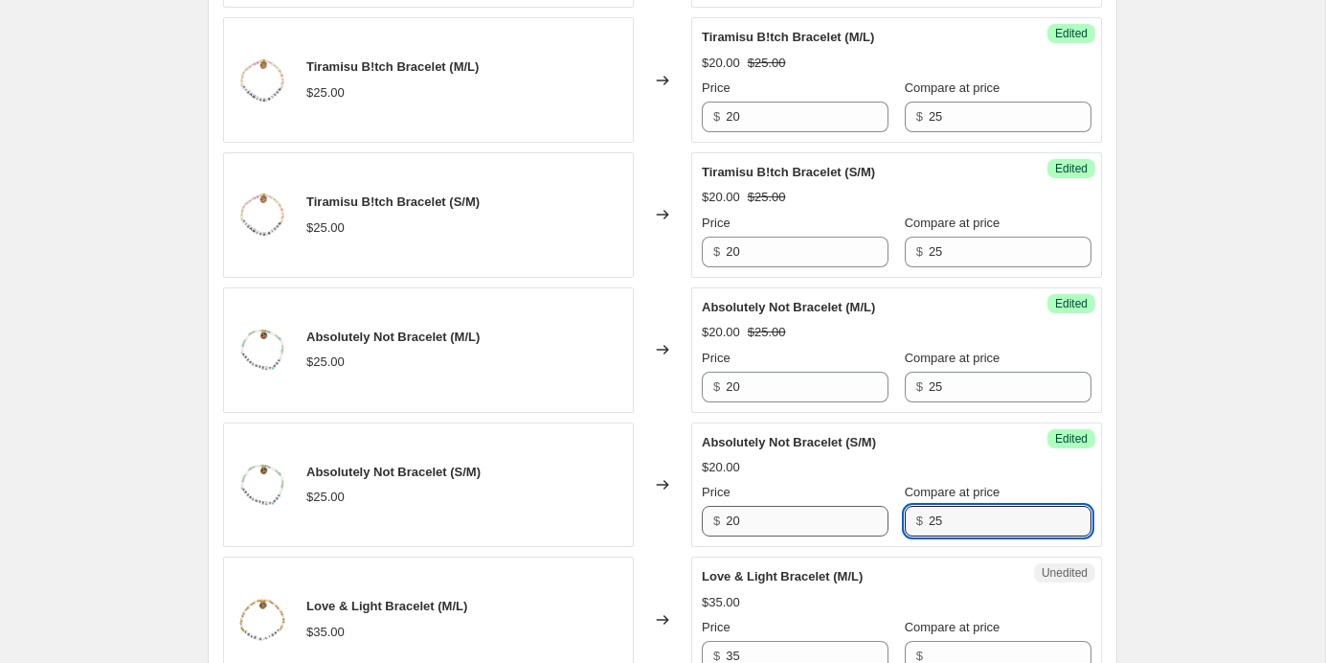
scroll to position [1241, 0]
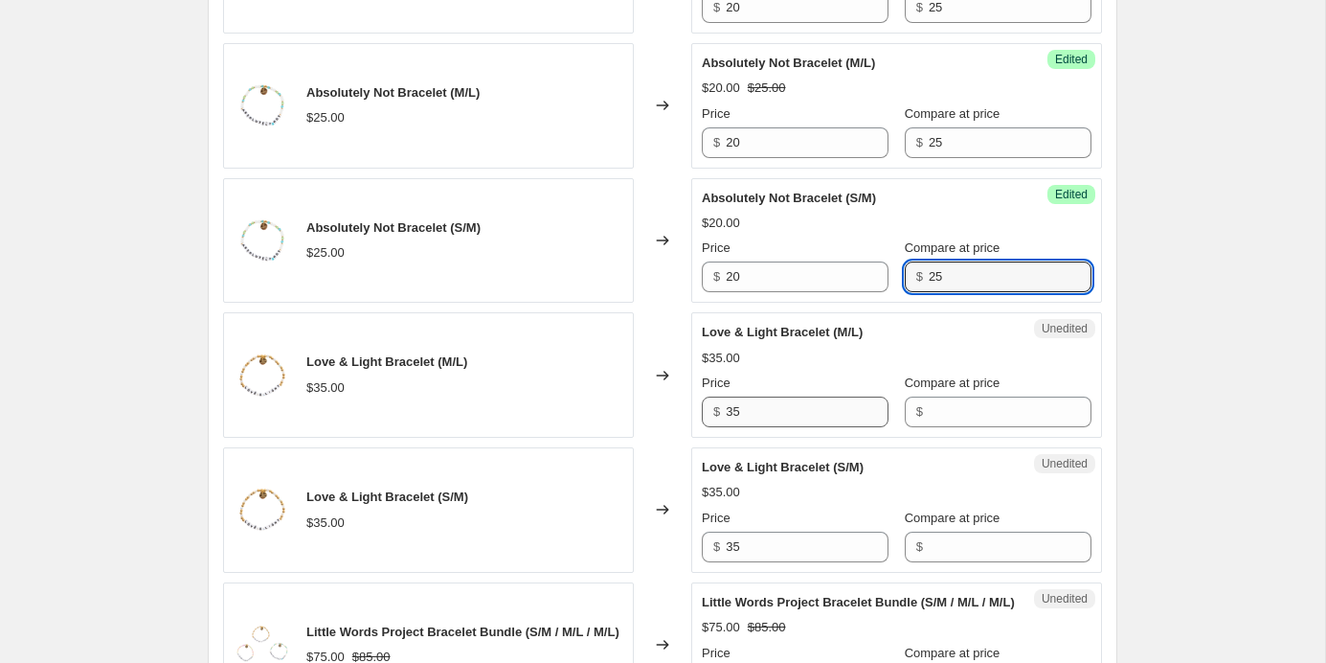
type input "25"
click at [797, 406] on input "35" at bounding box center [807, 411] width 163 height 31
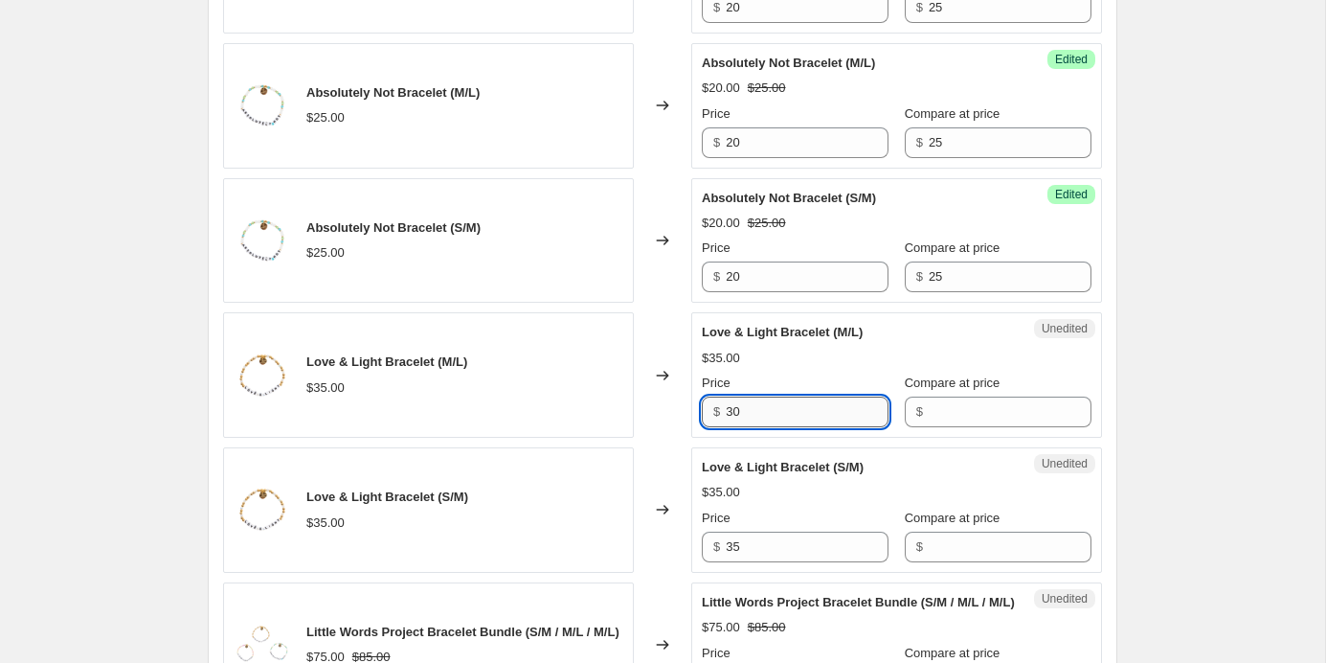
type input "30"
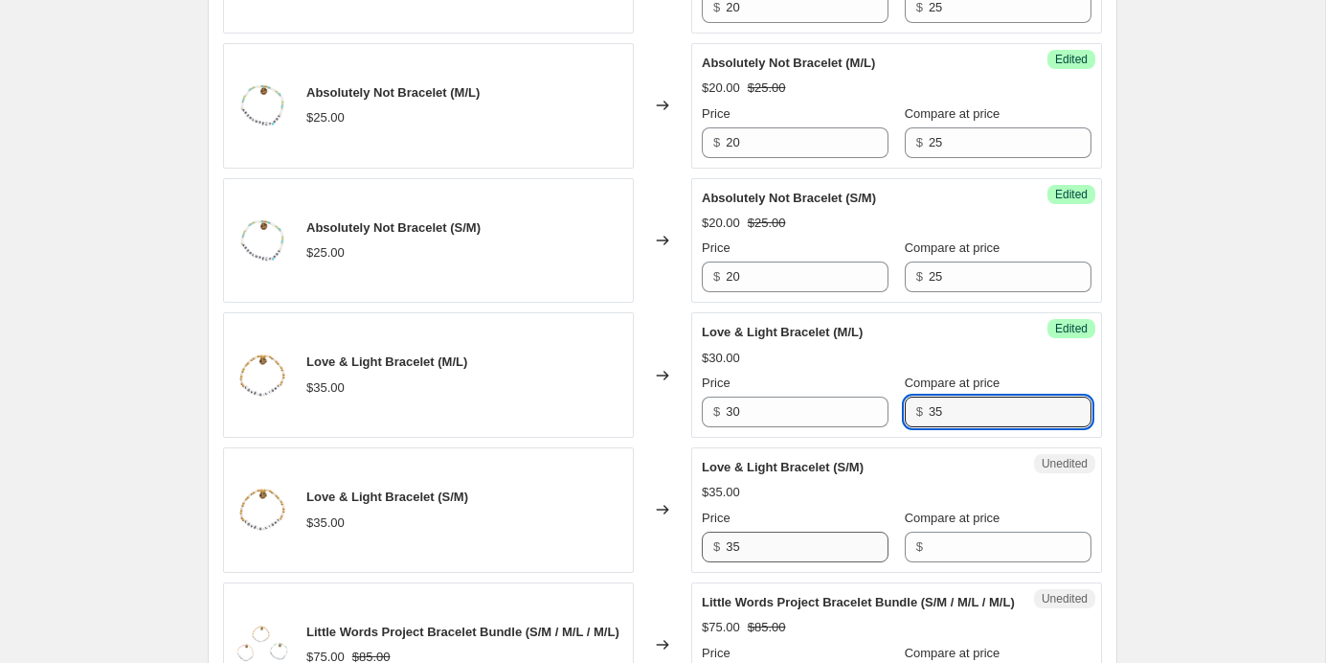
type input "35"
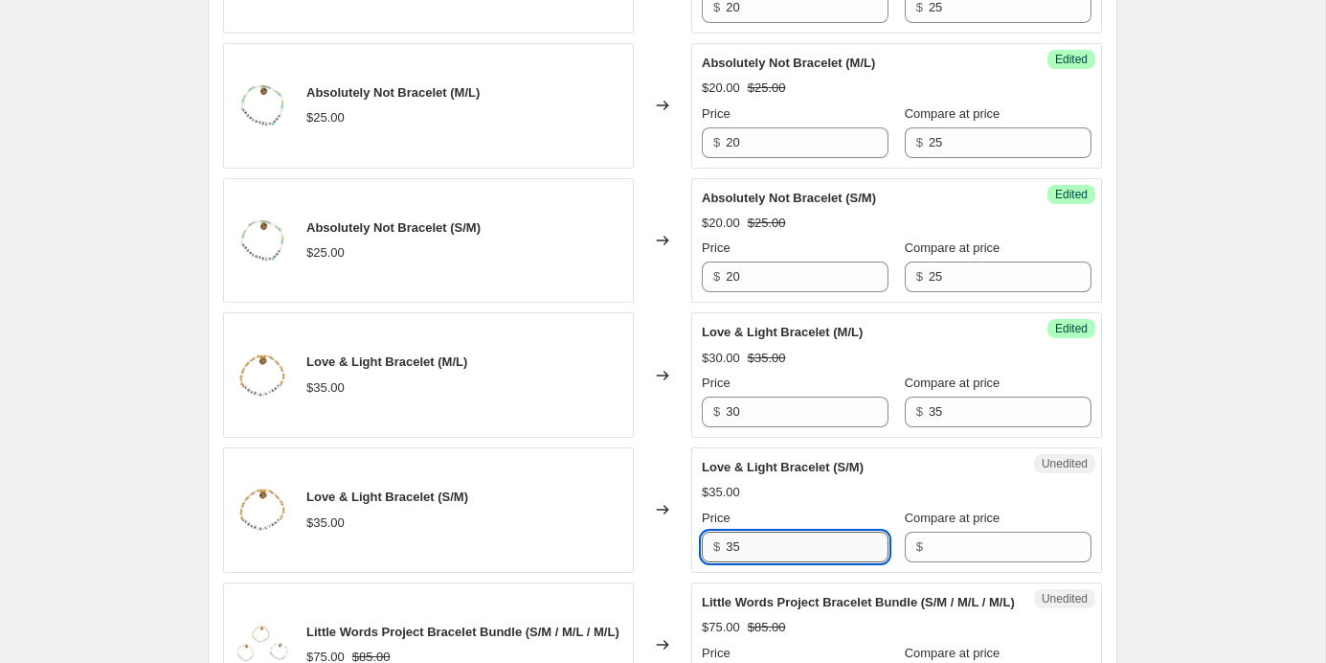
click at [791, 532] on input "35" at bounding box center [807, 546] width 163 height 31
type input "30"
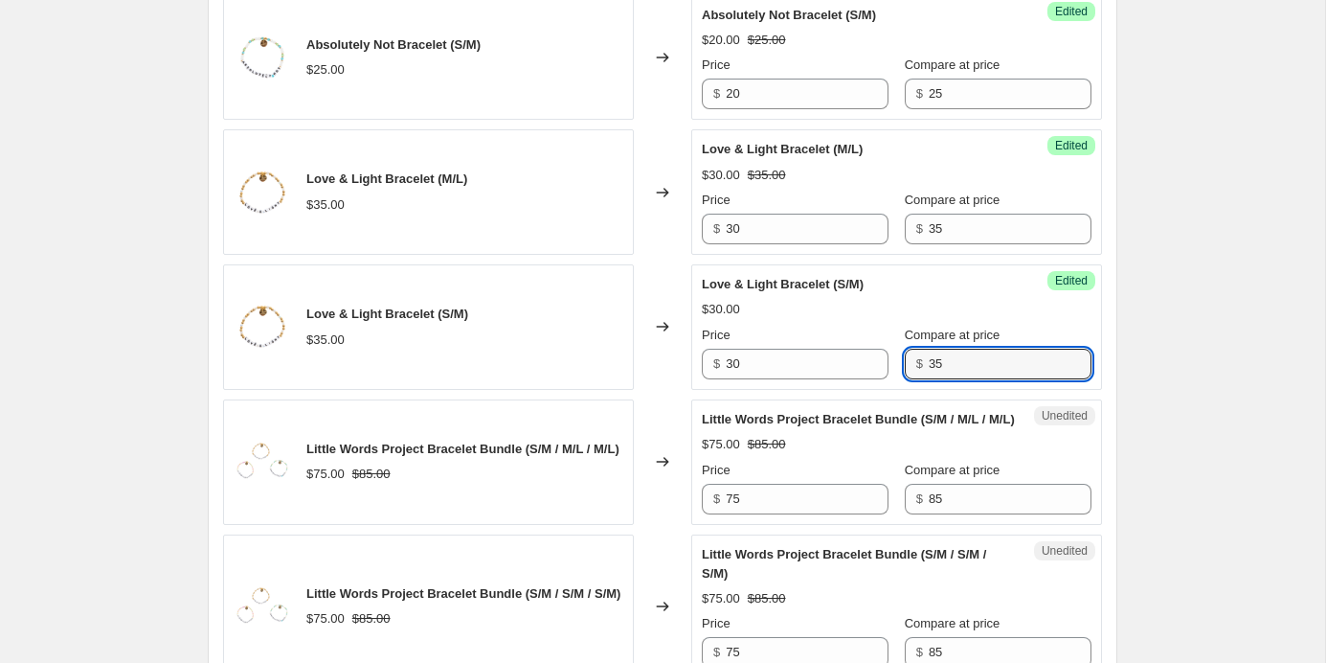
scroll to position [1451, 0]
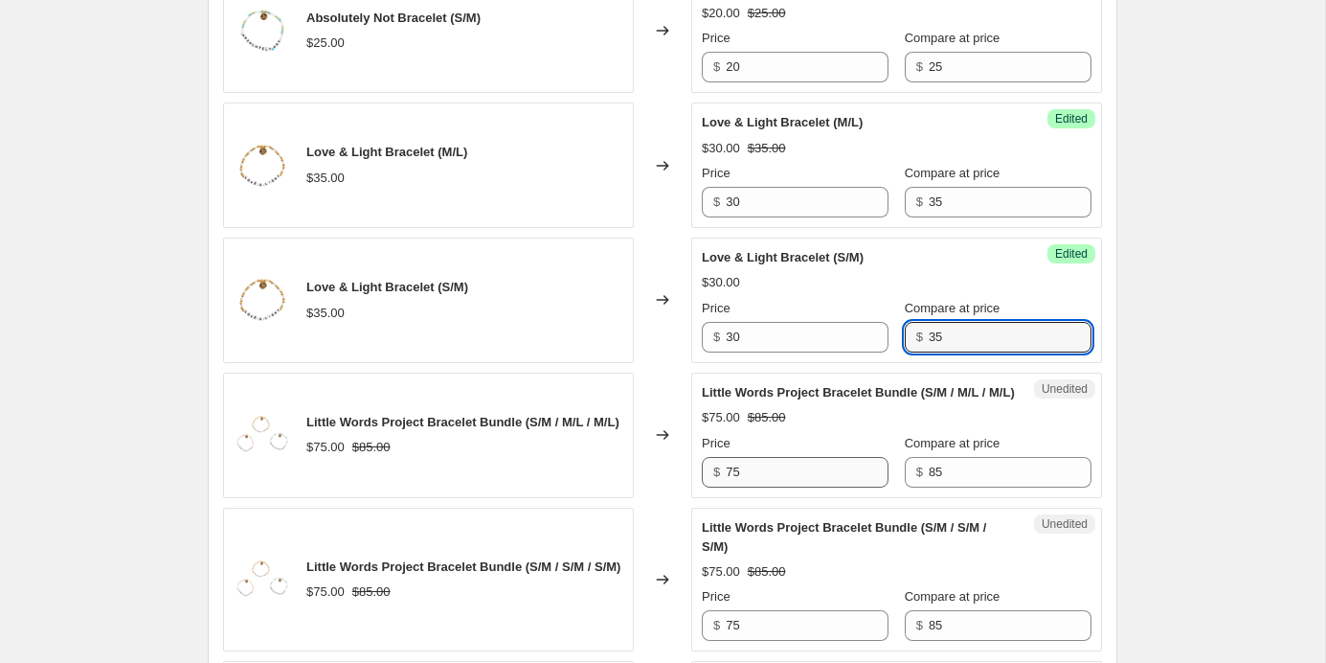
type input "35"
click at [806, 487] on input "75" at bounding box center [807, 472] width 163 height 31
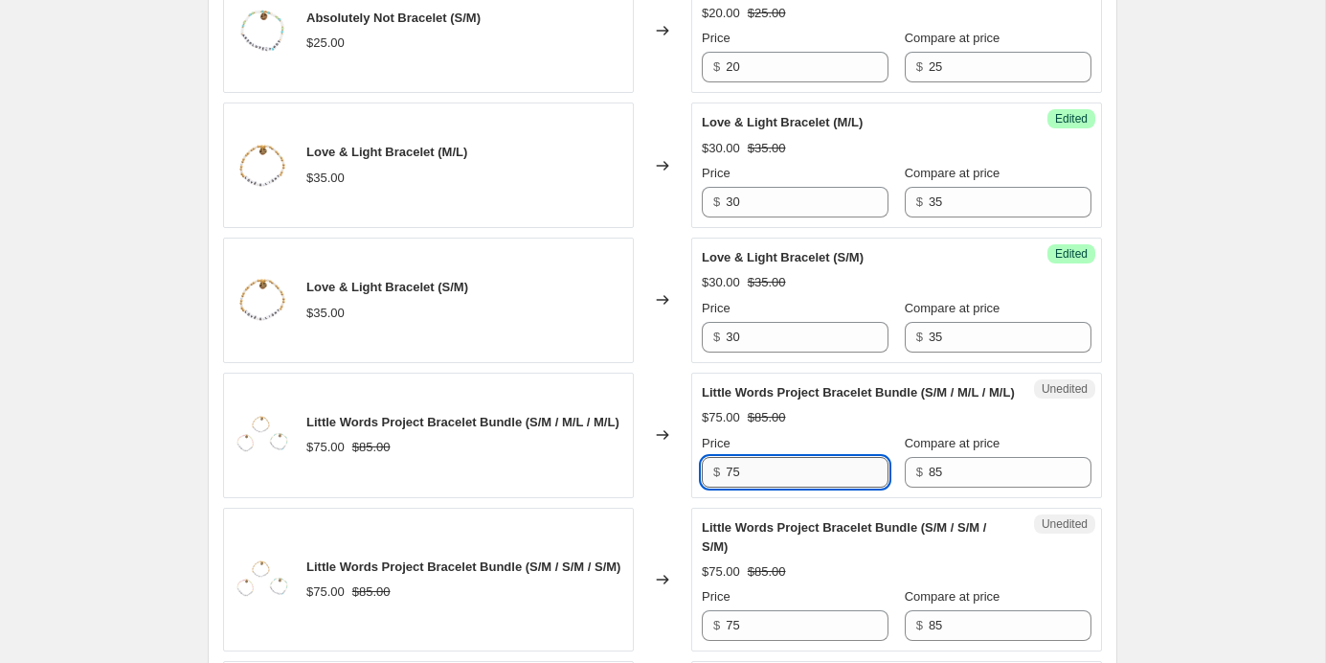
type input "7"
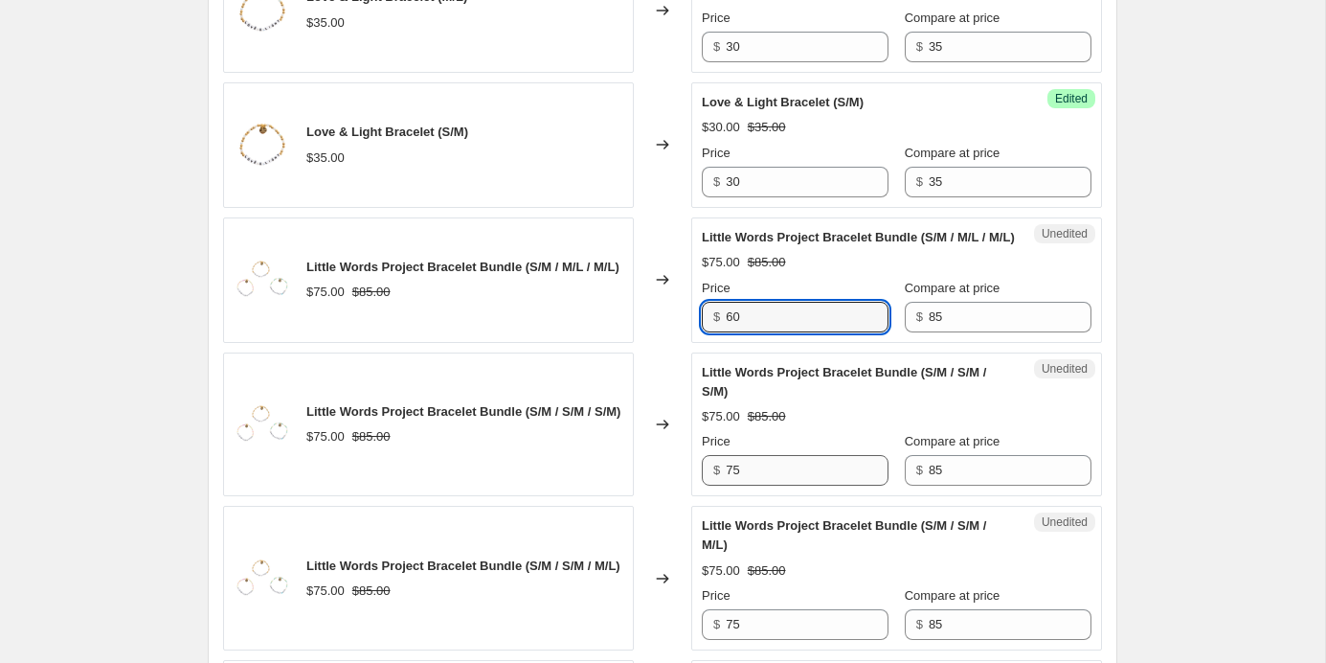
type input "60"
click at [830, 485] on input "75" at bounding box center [807, 470] width 163 height 31
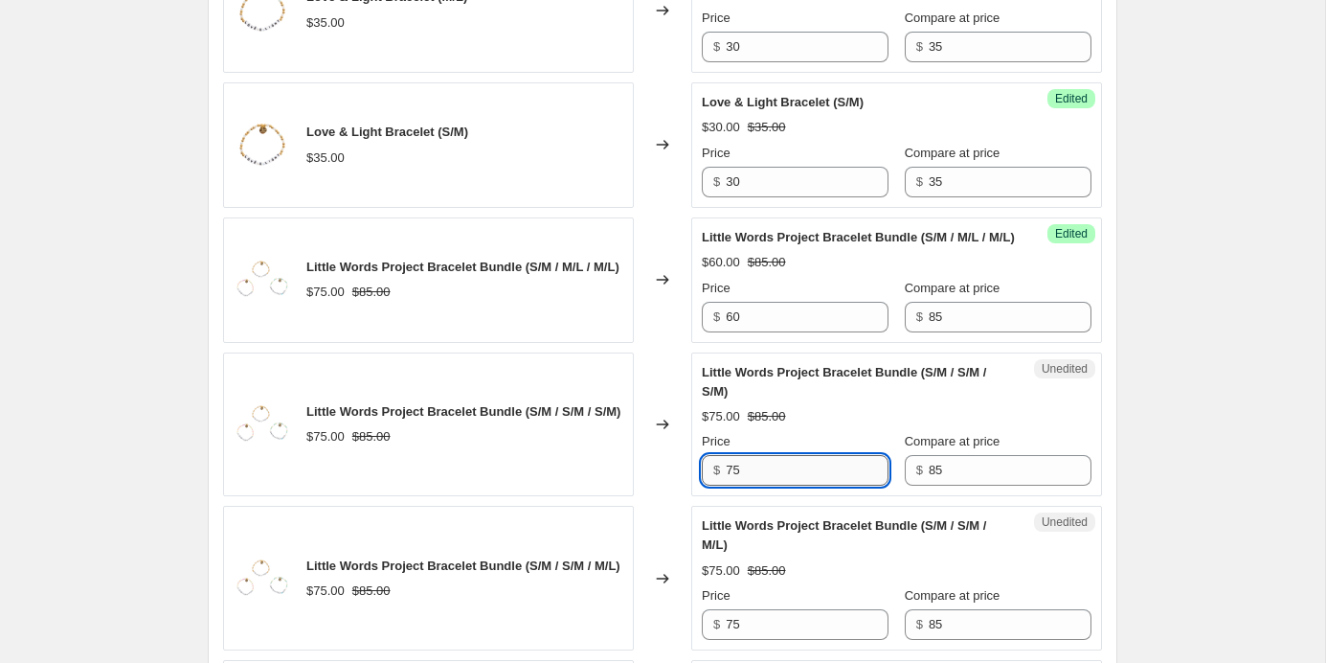
type input "7"
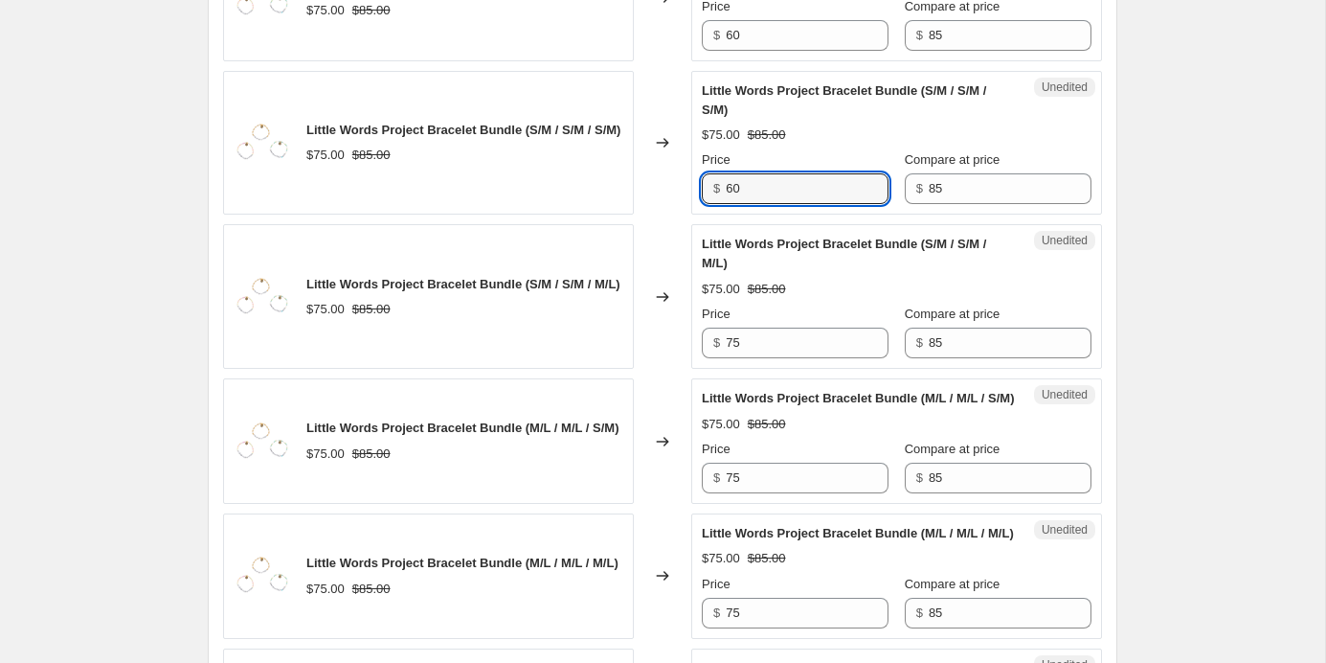
scroll to position [1892, 0]
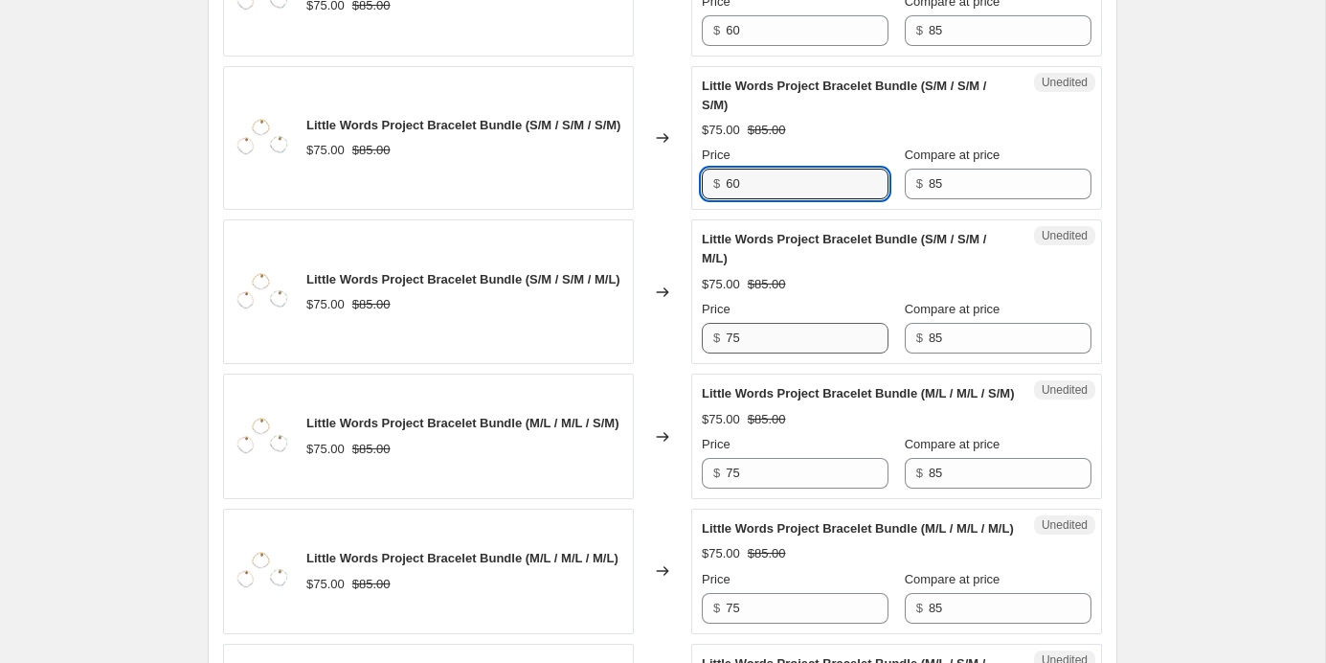
type input "60"
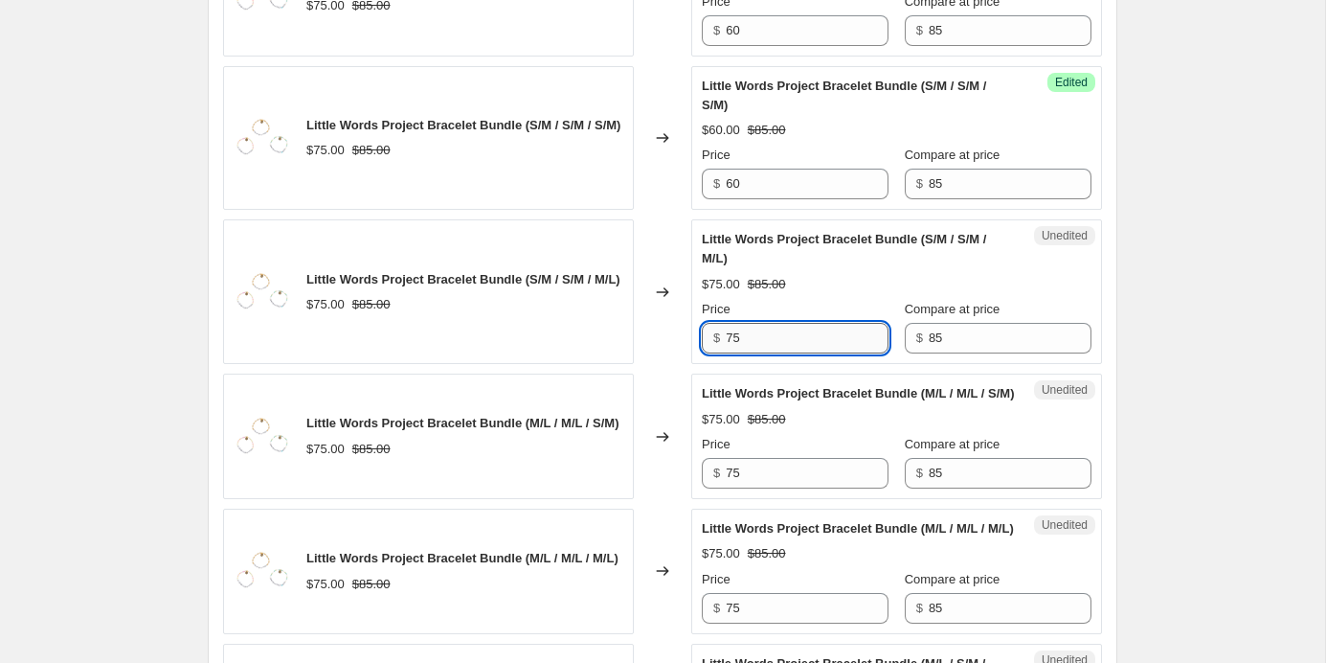
click at [812, 349] on input "75" at bounding box center [807, 338] width 163 height 31
type input "7"
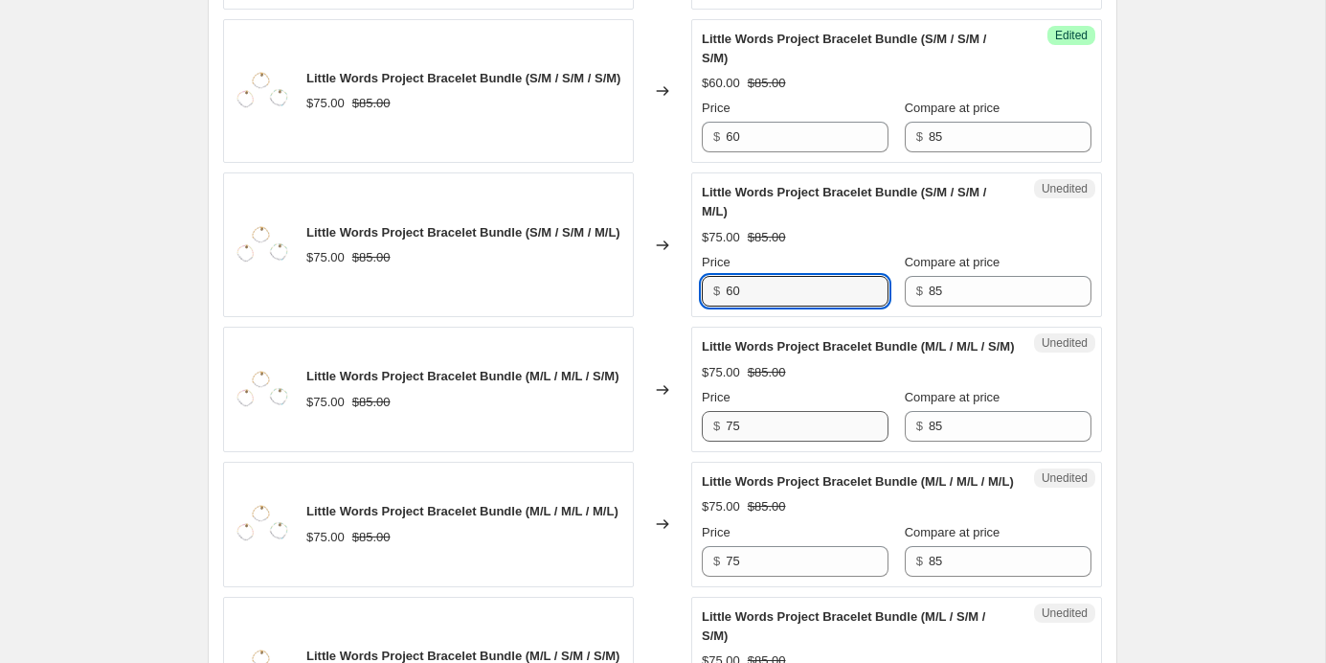
type input "60"
click at [789, 441] on input "75" at bounding box center [807, 426] width 163 height 31
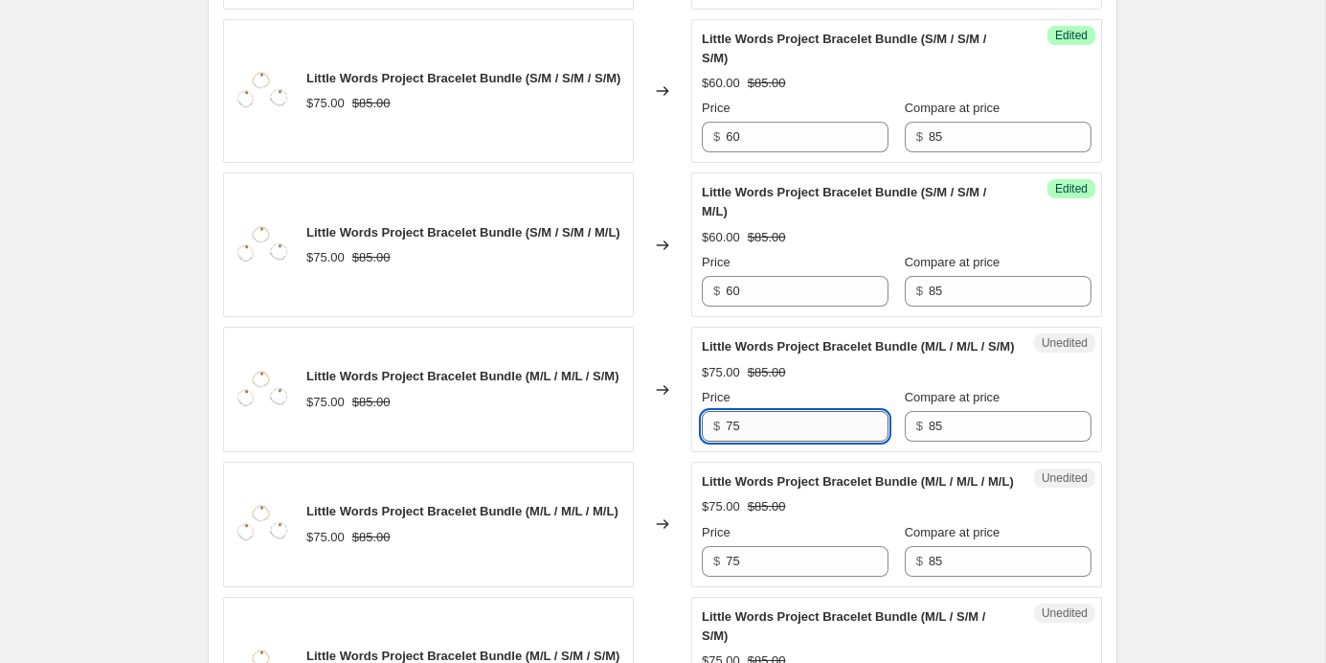
type input "7"
type input "5"
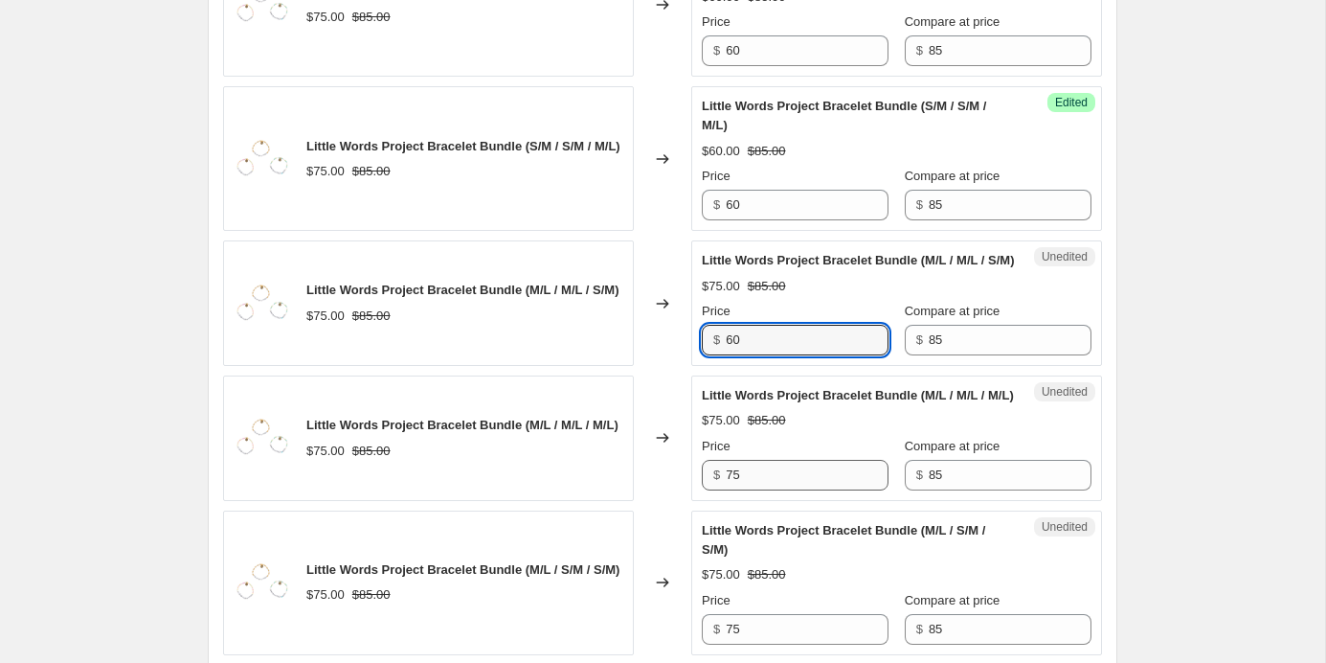
type input "60"
click at [811, 490] on input "75" at bounding box center [807, 475] width 163 height 31
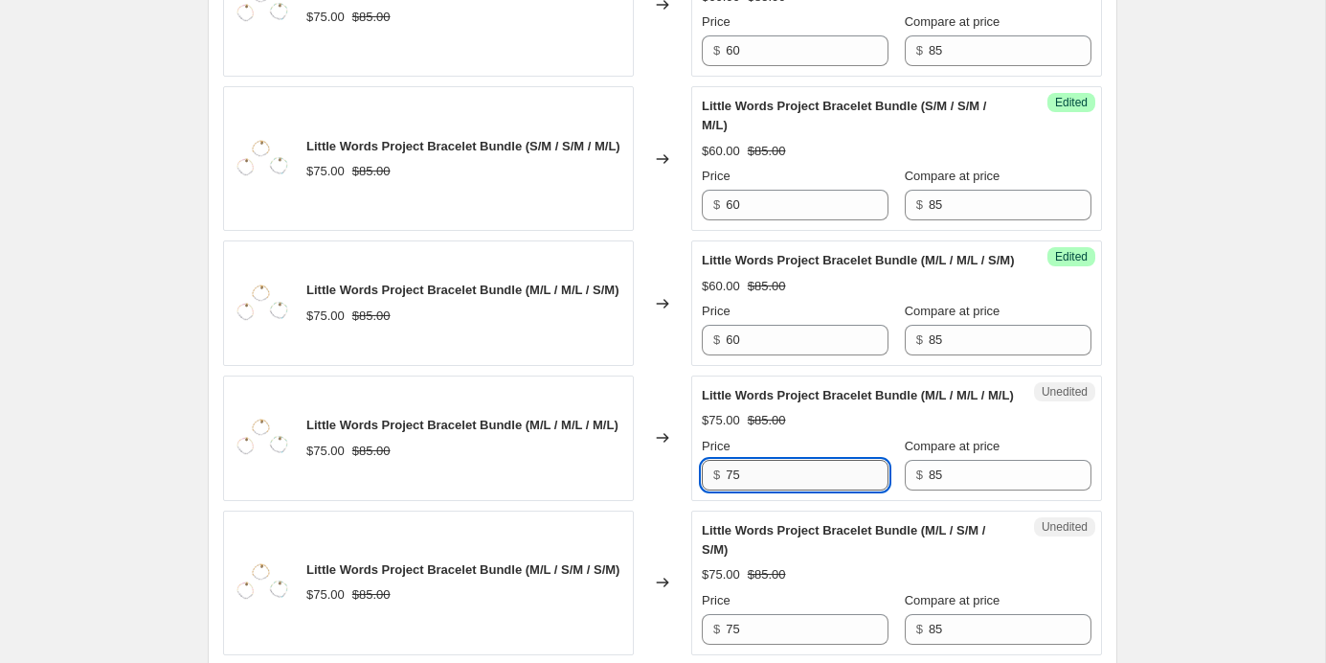
type input "7"
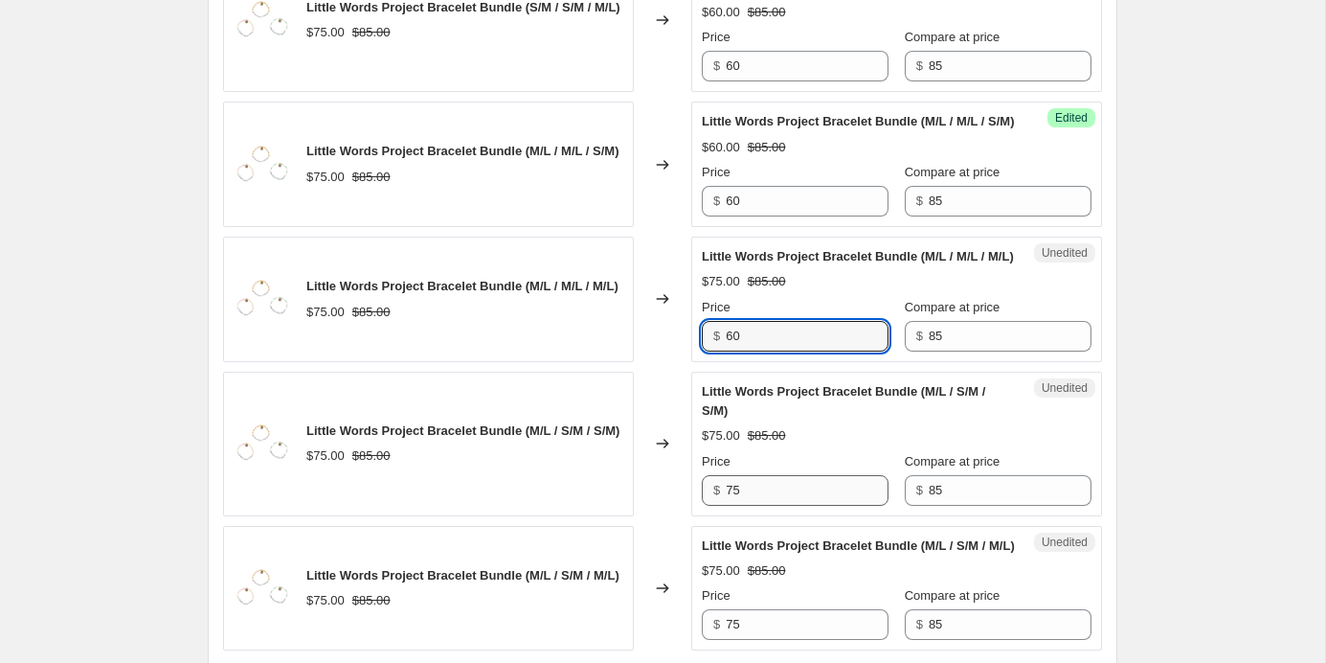
type input "60"
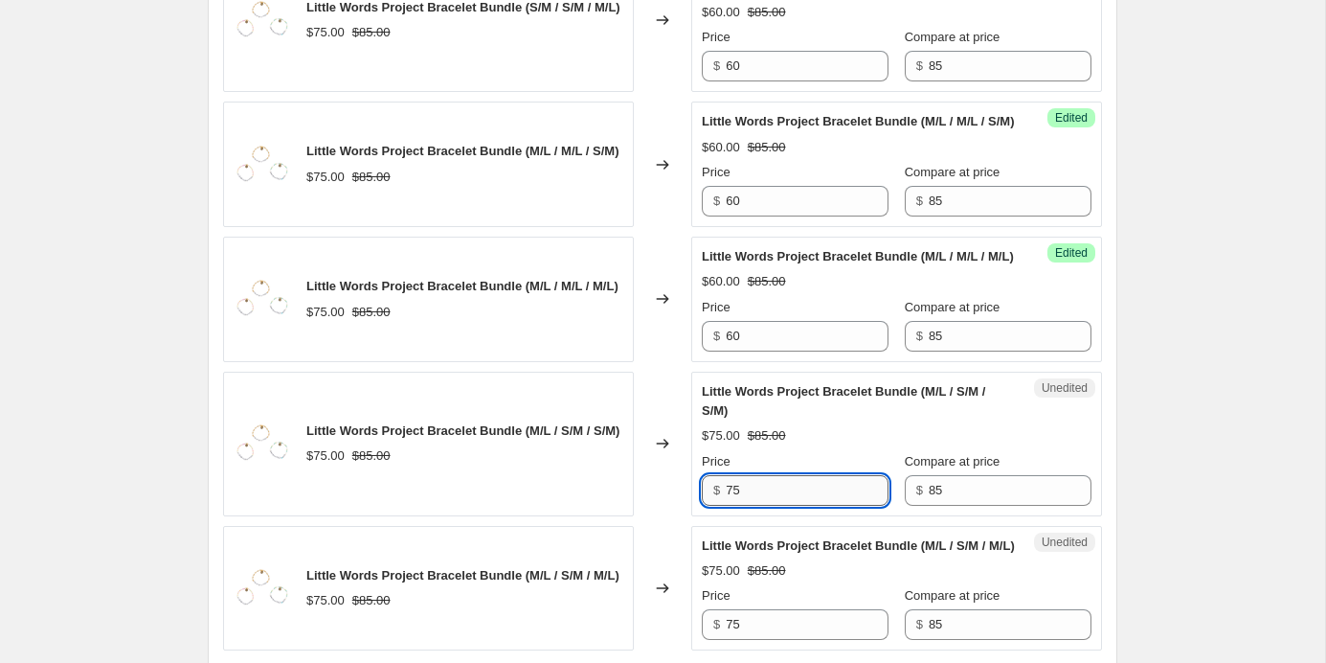
click at [809, 506] on input "75" at bounding box center [807, 490] width 163 height 31
type input "7"
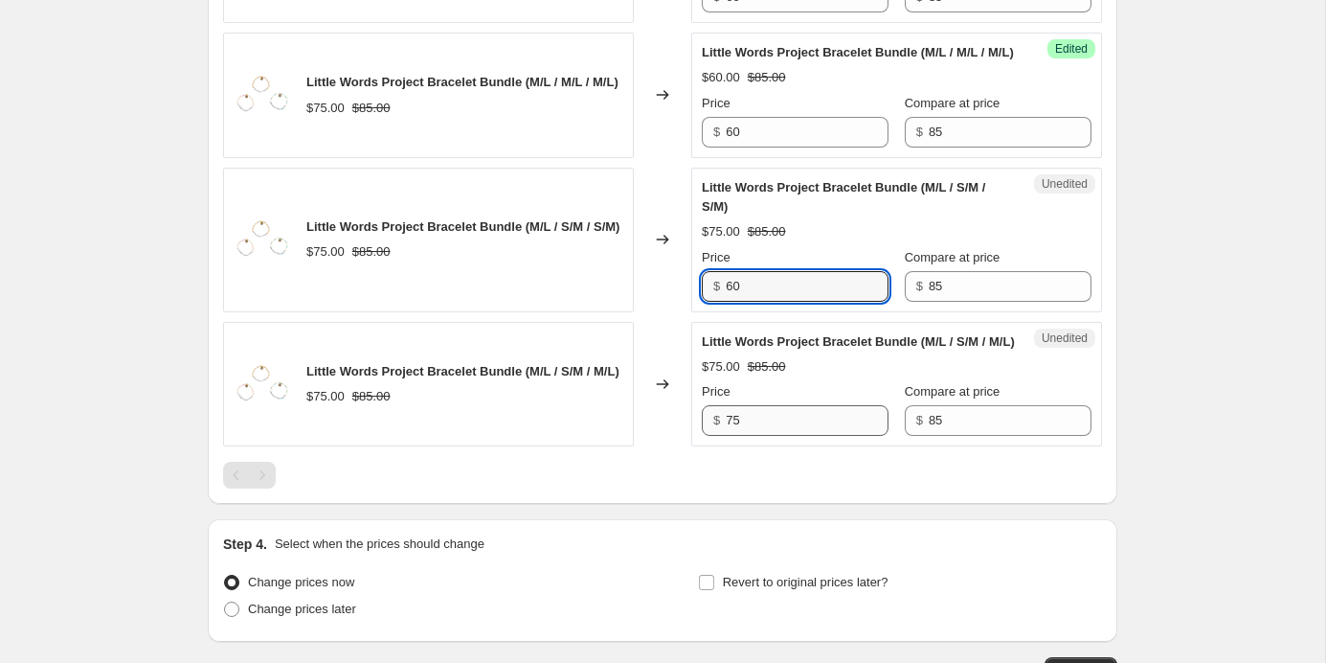
type input "60"
click at [823, 436] on input "75" at bounding box center [807, 420] width 163 height 31
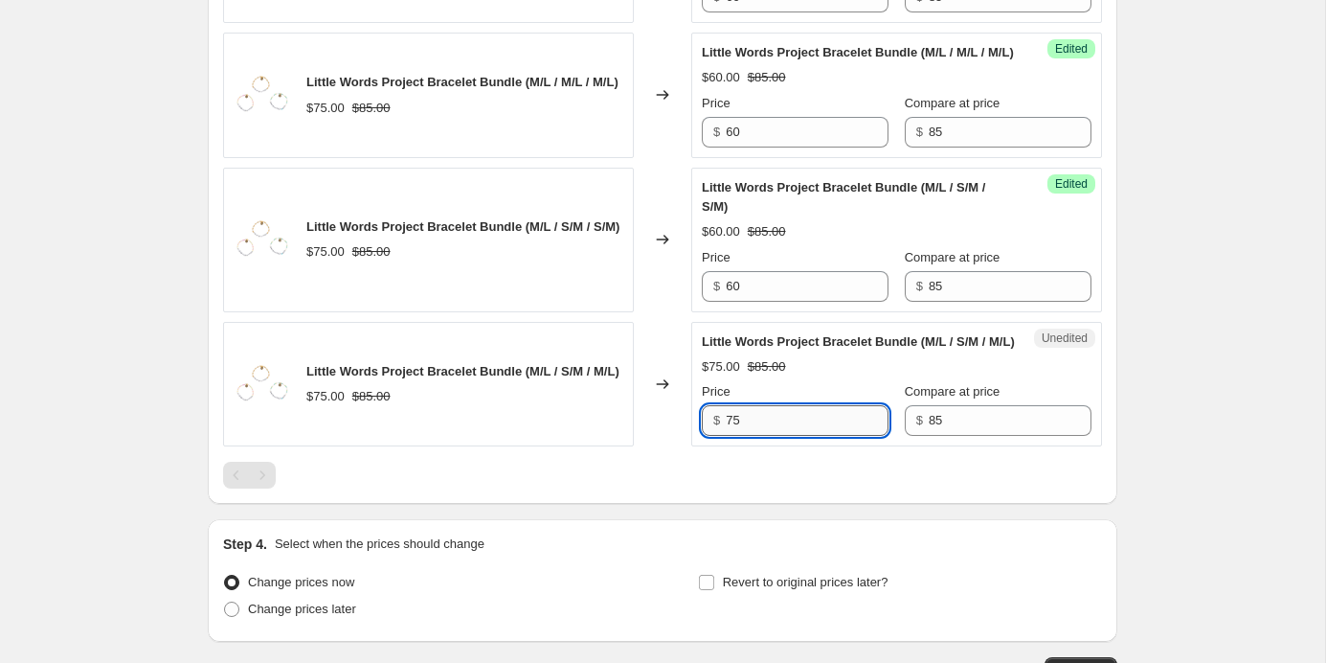
type input "7"
type input "60"
click at [382, 488] on div at bounding box center [662, 475] width 879 height 27
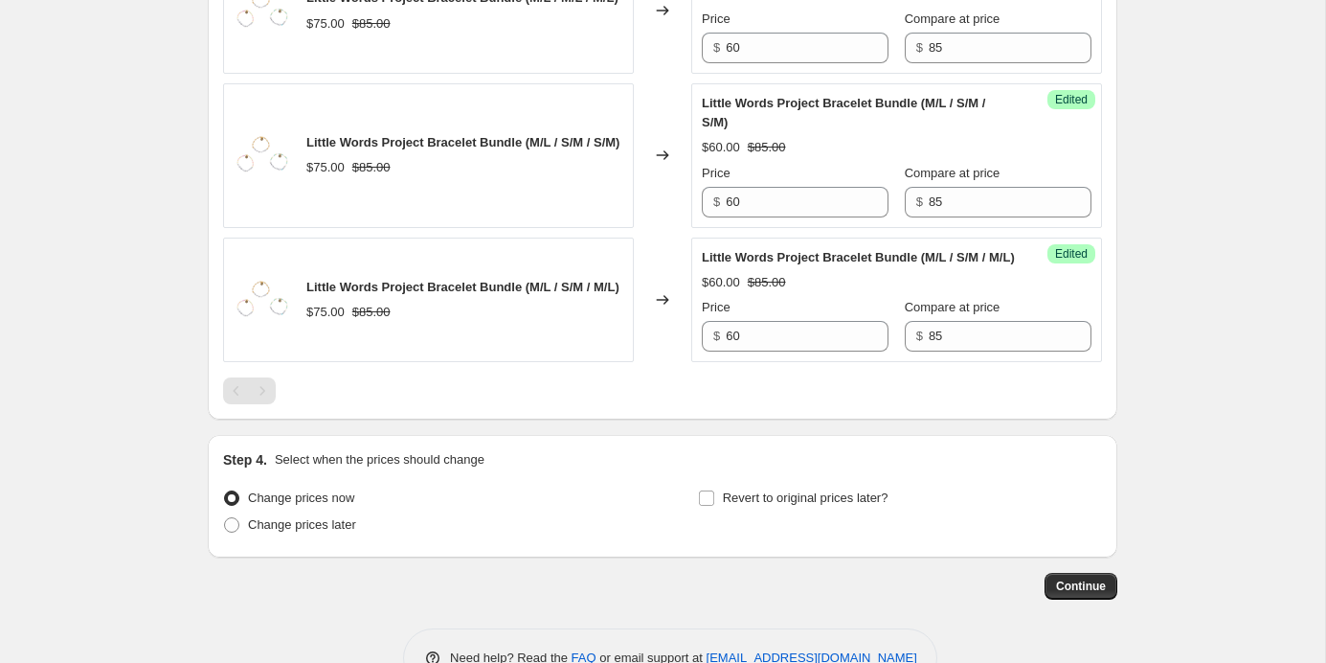
scroll to position [2568, 0]
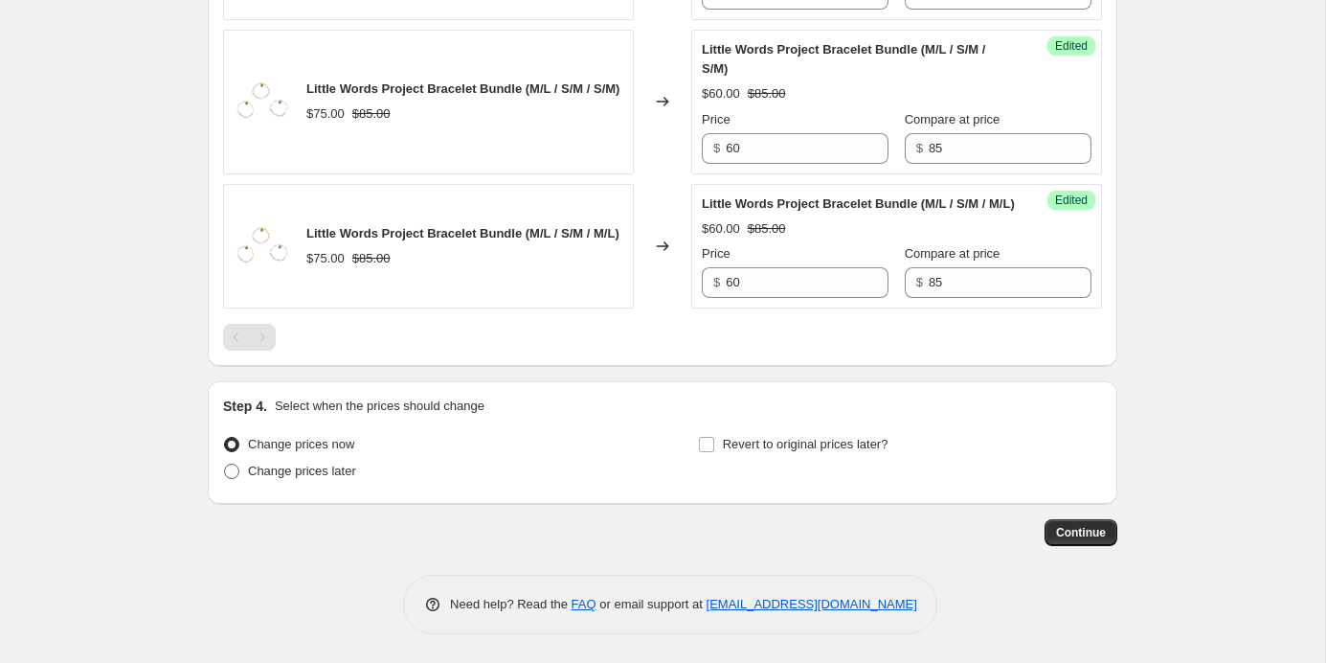
click at [321, 465] on span "Change prices later" at bounding box center [302, 470] width 108 height 14
click at [225, 464] on input "Change prices later" at bounding box center [224, 463] width 1 height 1
radio input "true"
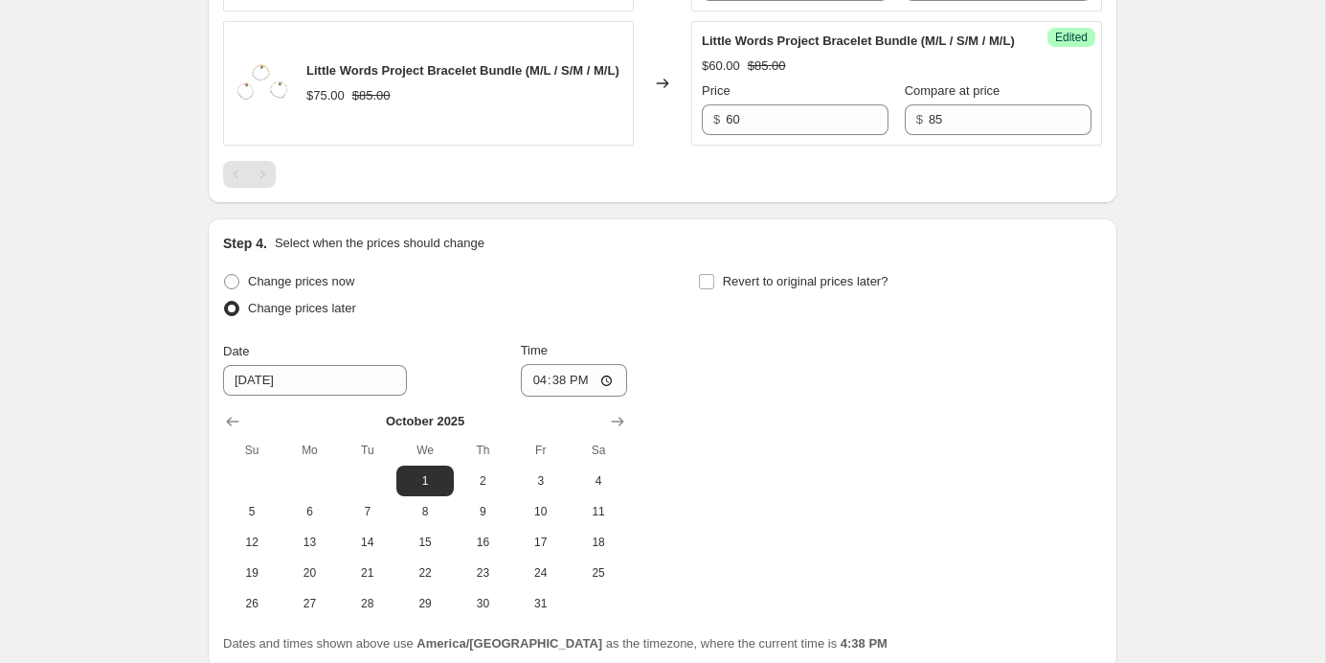
scroll to position [2802, 0]
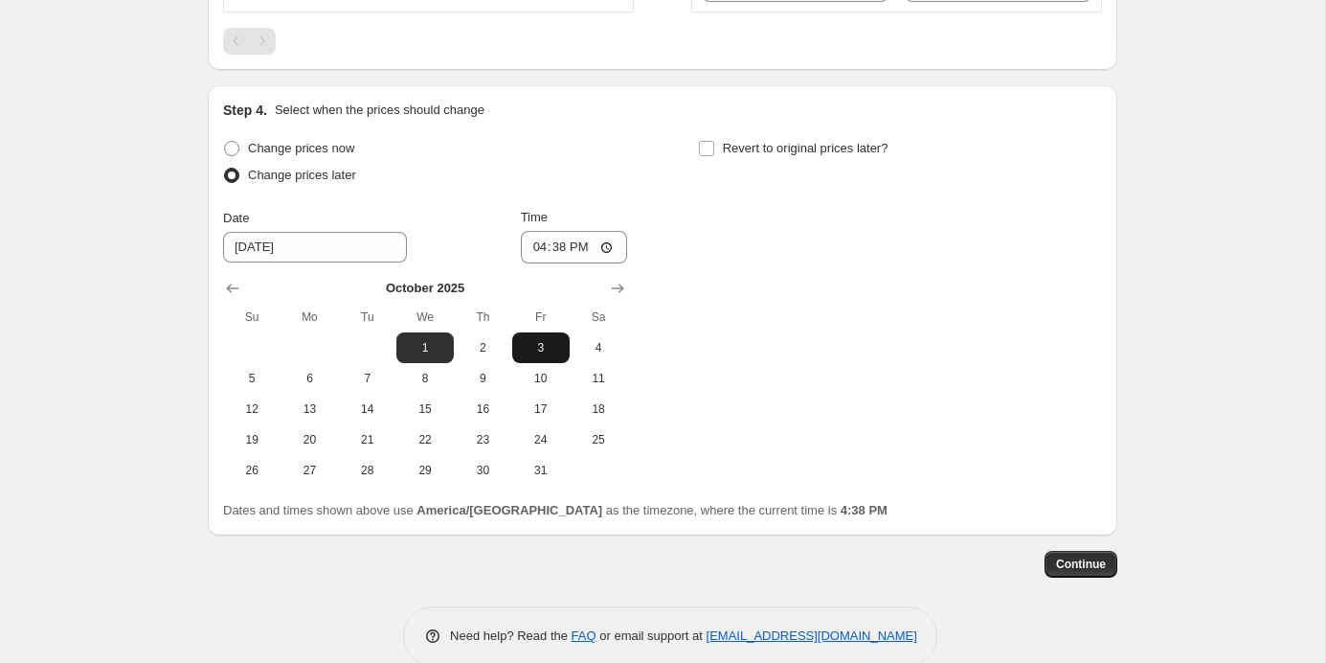
click at [516, 363] on button "3" at bounding box center [540, 347] width 57 height 31
type input "10/3/2025"
click at [610, 263] on input "16:38" at bounding box center [574, 247] width 107 height 33
type input "00:00"
click at [839, 318] on div "Change prices now Change prices later Date 10/3/2025 Time 00:00 October 2025 Su…" at bounding box center [662, 310] width 879 height 350
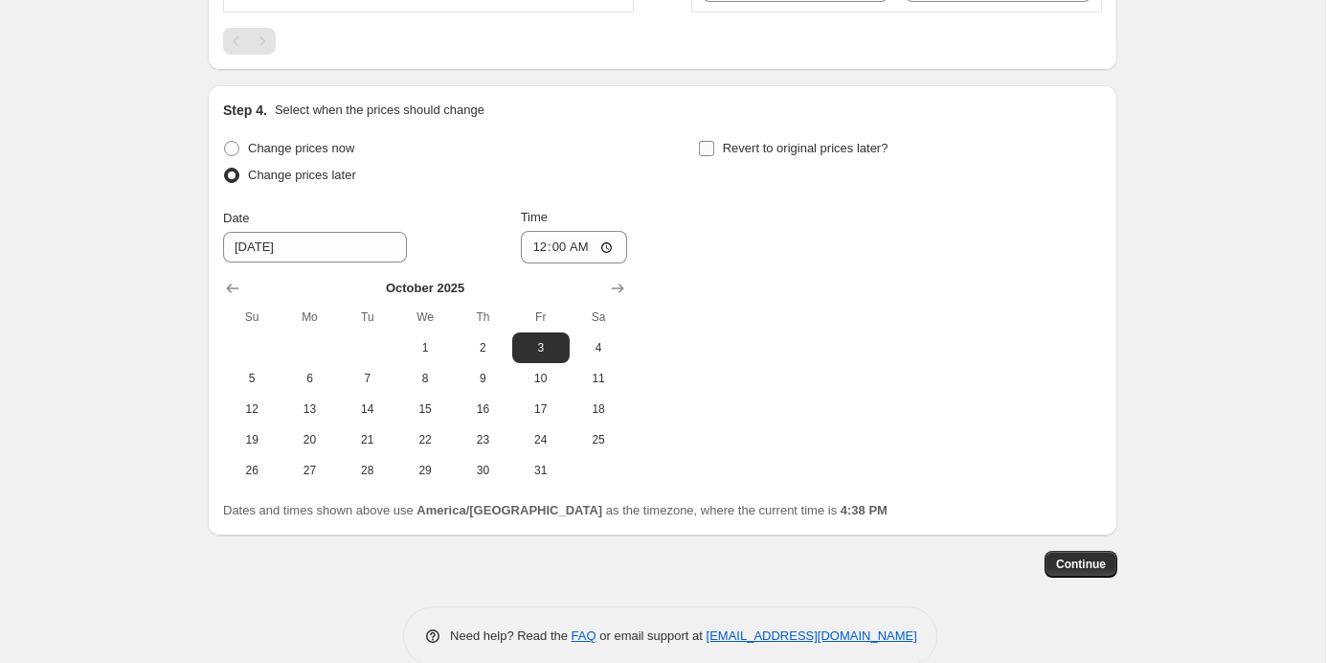
click at [701, 156] on input "Revert to original prices later?" at bounding box center [706, 148] width 15 height 15
checkbox input "true"
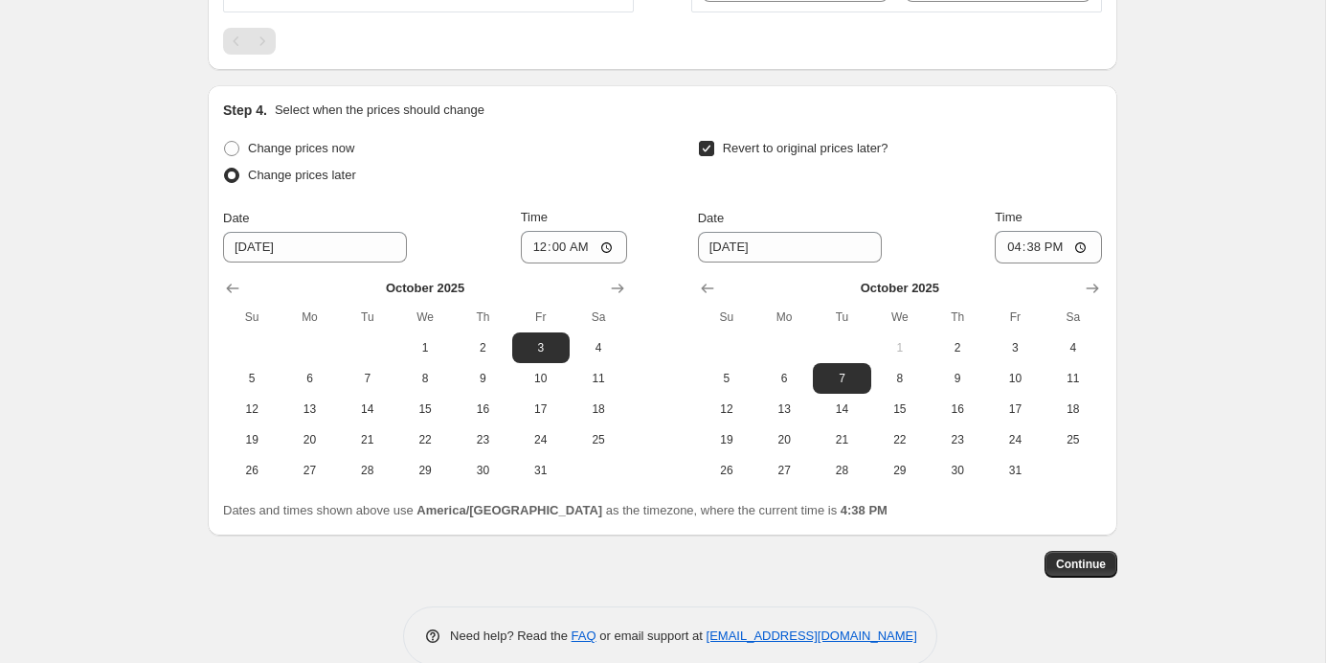
click at [773, 332] on div "October 2025 Su Mo Tu We Th Fr Sa 1 2 3 4 5 6 7 8 9 10 11 12 13 14 15 16 17 18 …" at bounding box center [892, 374] width 419 height 222
click at [891, 386] on span "8" at bounding box center [900, 378] width 42 height 15
type input "10/8/2025"
click at [1048, 263] on input "16:38" at bounding box center [1048, 247] width 107 height 33
click at [1003, 263] on input "16:38" at bounding box center [1048, 247] width 107 height 33
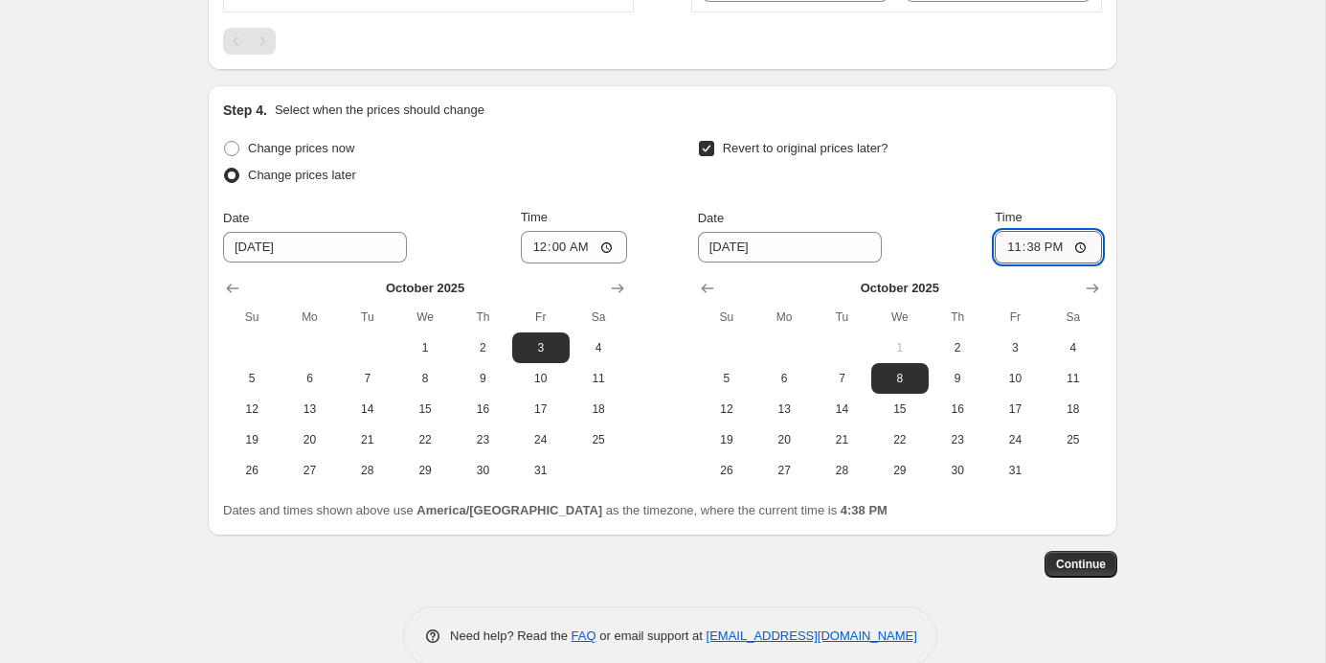
click at [1027, 263] on input "23:38" at bounding box center [1048, 247] width 107 height 33
type input "23:59"
click at [1058, 572] on span "Continue" at bounding box center [1081, 563] width 50 height 15
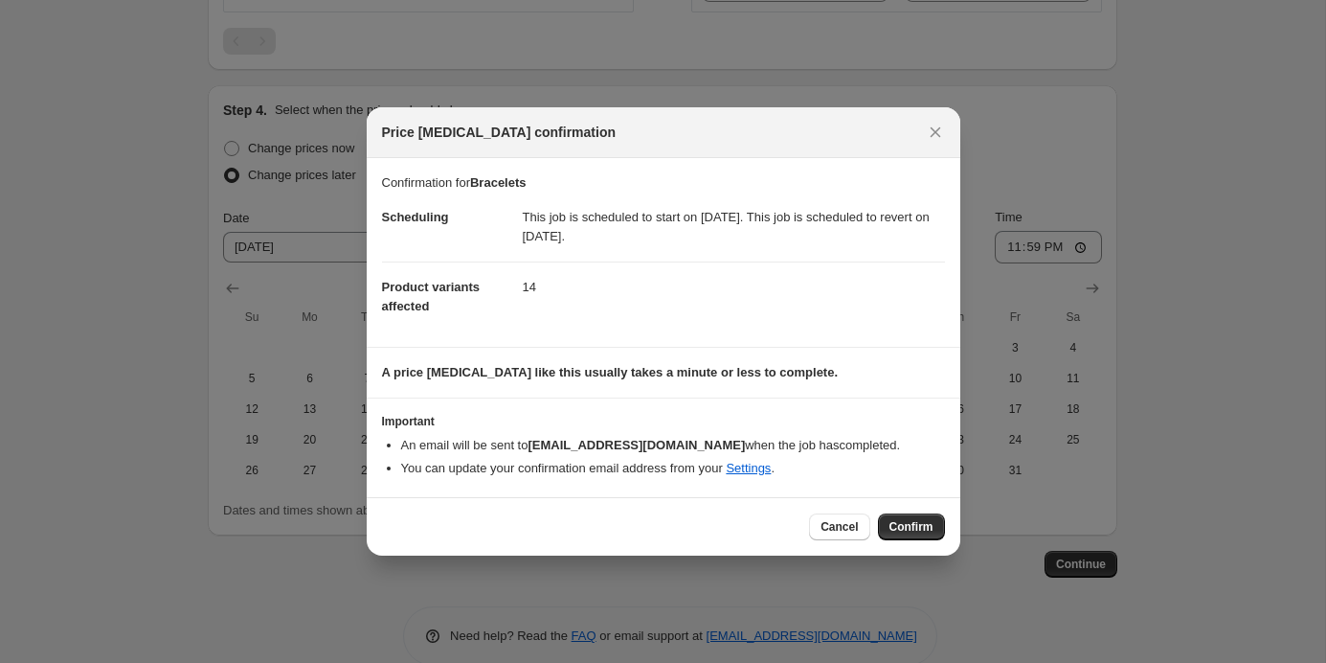
click at [896, 545] on div "Cancel Confirm" at bounding box center [664, 526] width 594 height 58
click at [896, 529] on span "Confirm" at bounding box center [912, 526] width 44 height 15
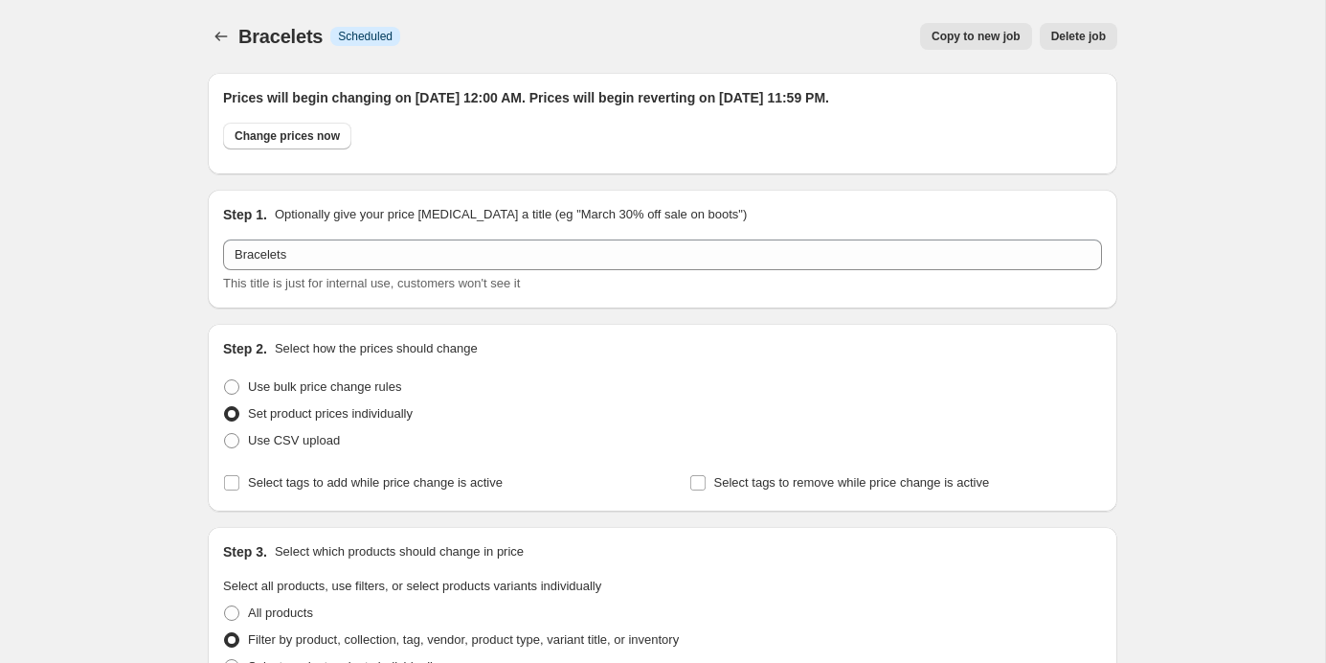
scroll to position [2802, 0]
